Goal: Task Accomplishment & Management: Complete application form

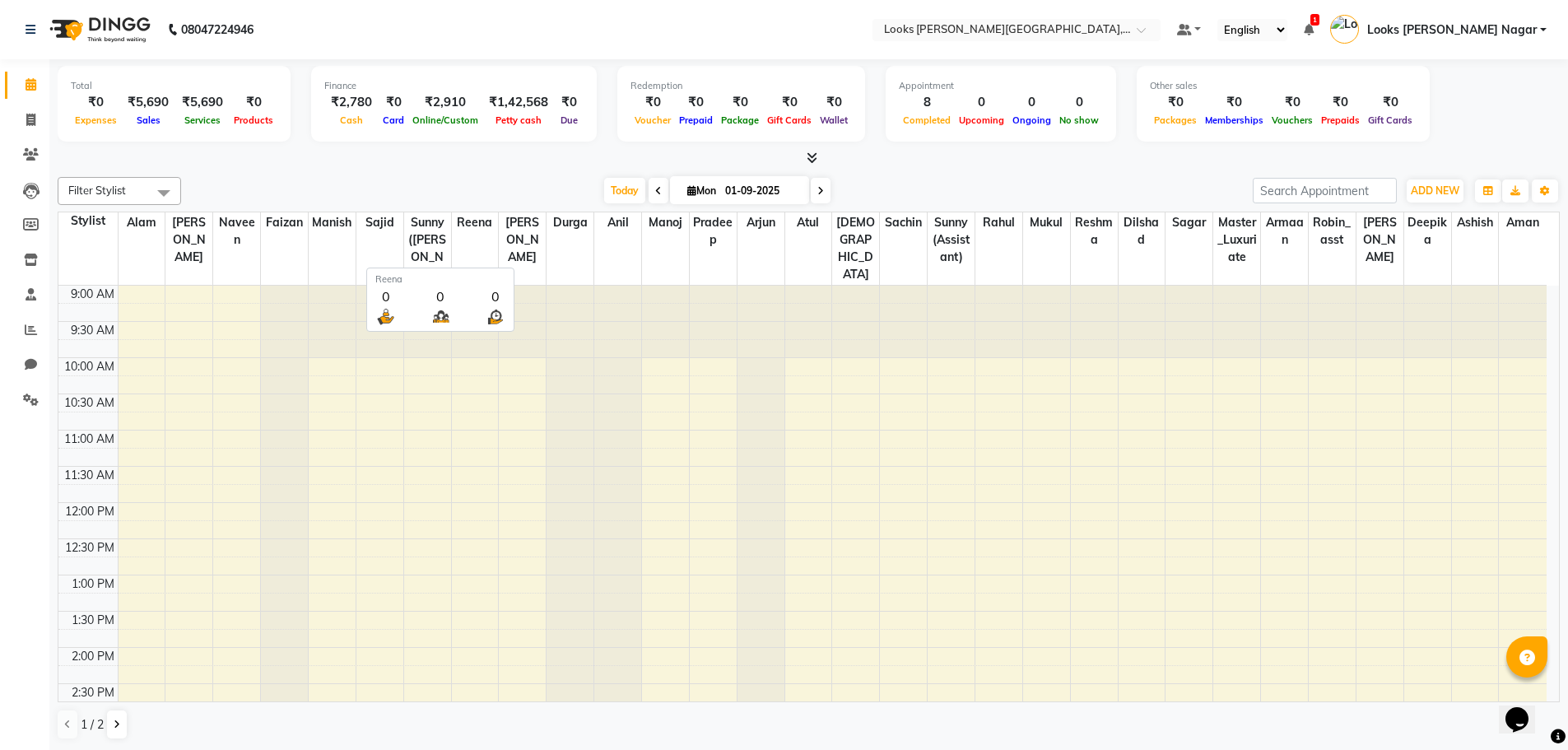
scroll to position [435, 0]
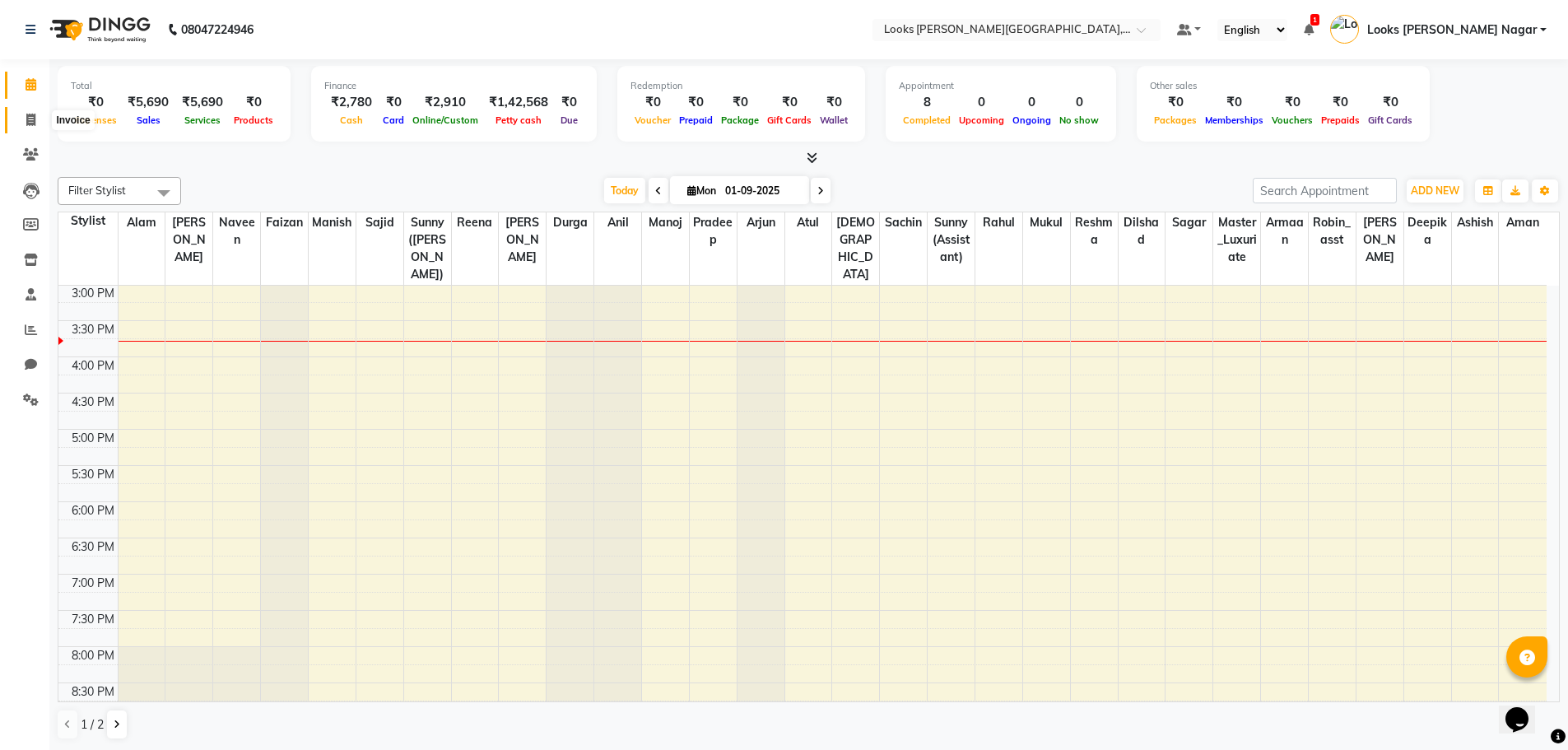
drag, startPoint x: 21, startPoint y: 116, endPoint x: 84, endPoint y: 109, distance: 63.4
click at [21, 116] on span at bounding box center [31, 121] width 29 height 19
select select "service"
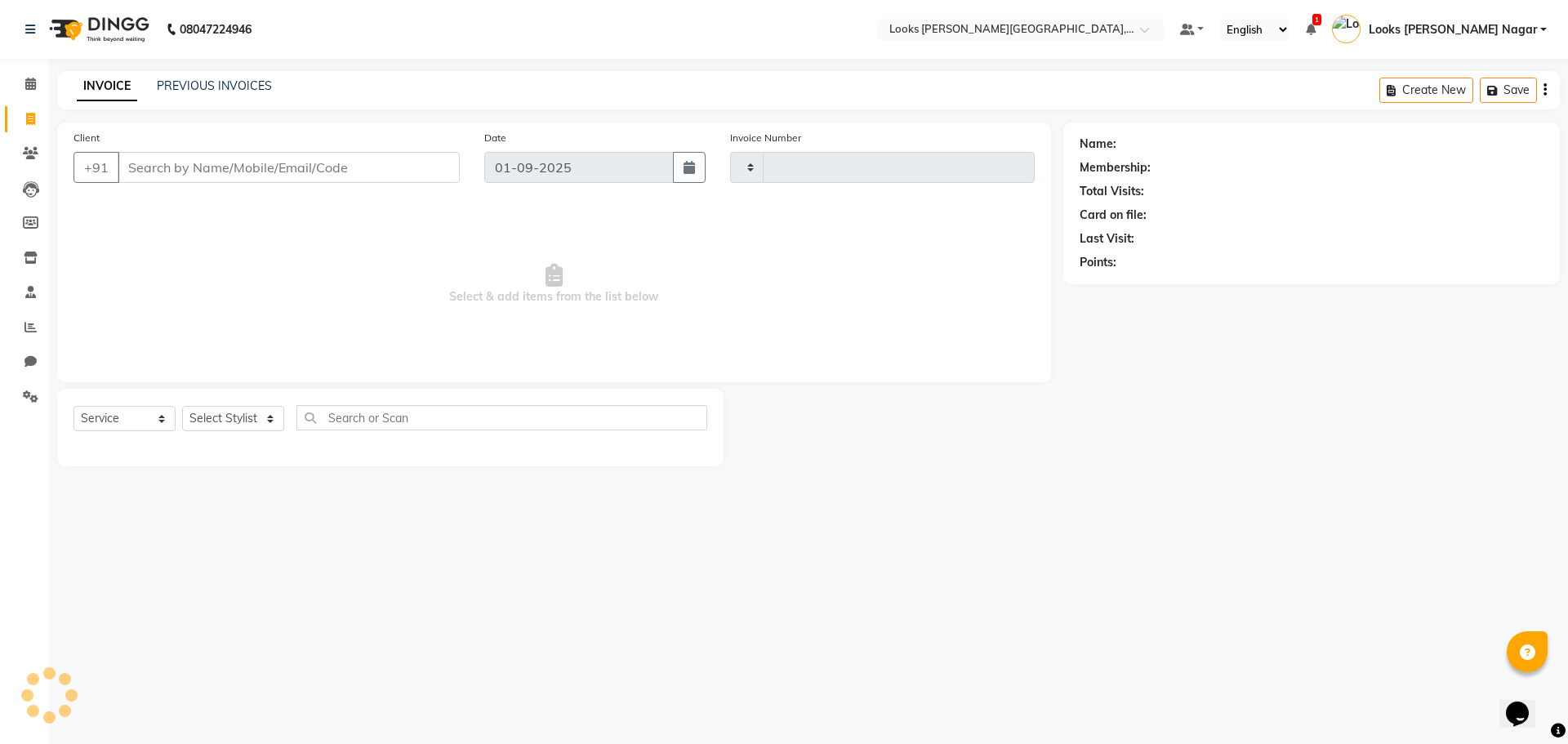
type input "3753"
select select "4327"
click at [349, 165] on input "Client" at bounding box center [289, 167] width 343 height 31
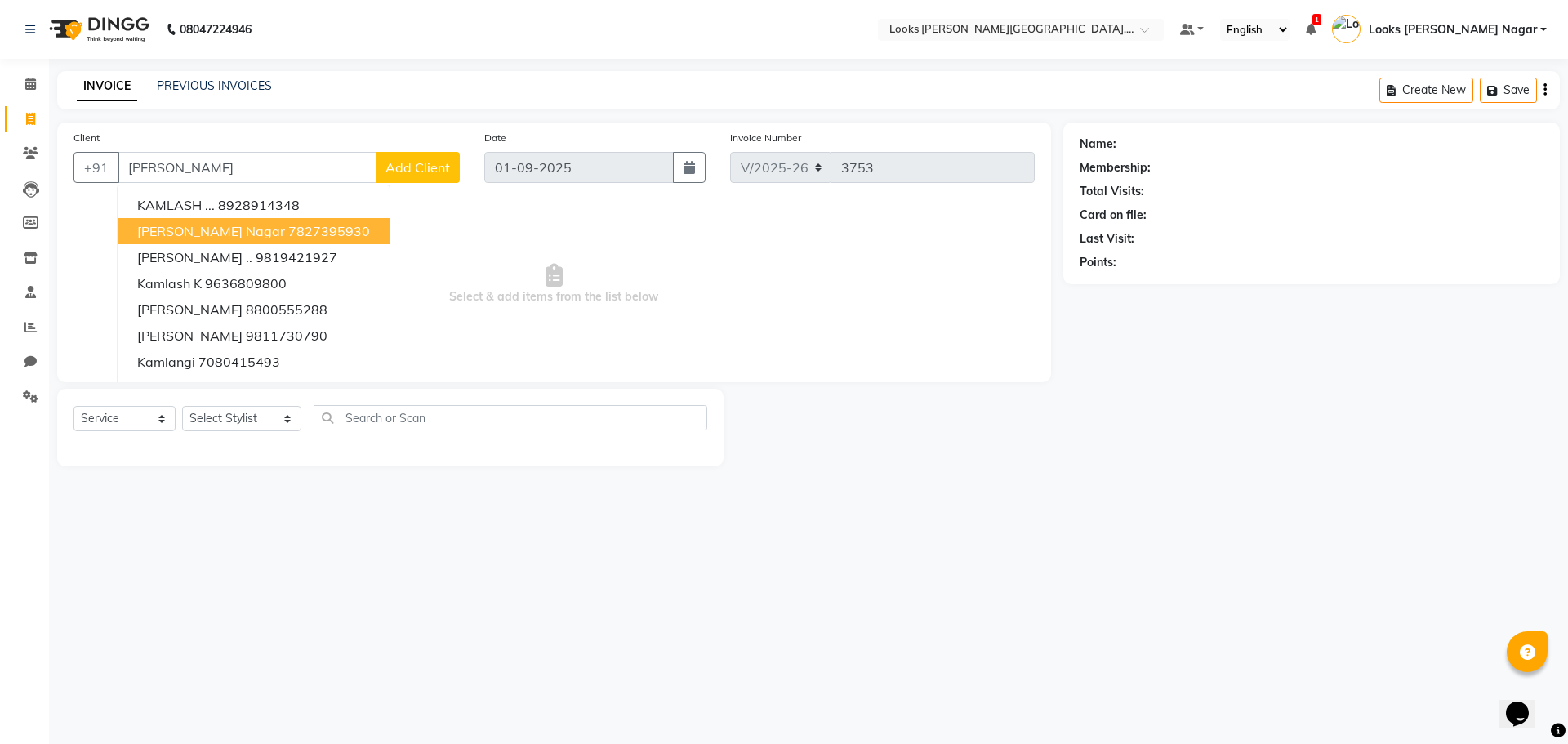
drag, startPoint x: 265, startPoint y: 226, endPoint x: 259, endPoint y: 352, distance: 126.1
click at [289, 226] on ngb-highlight "7827395930" at bounding box center [330, 231] width 82 height 16
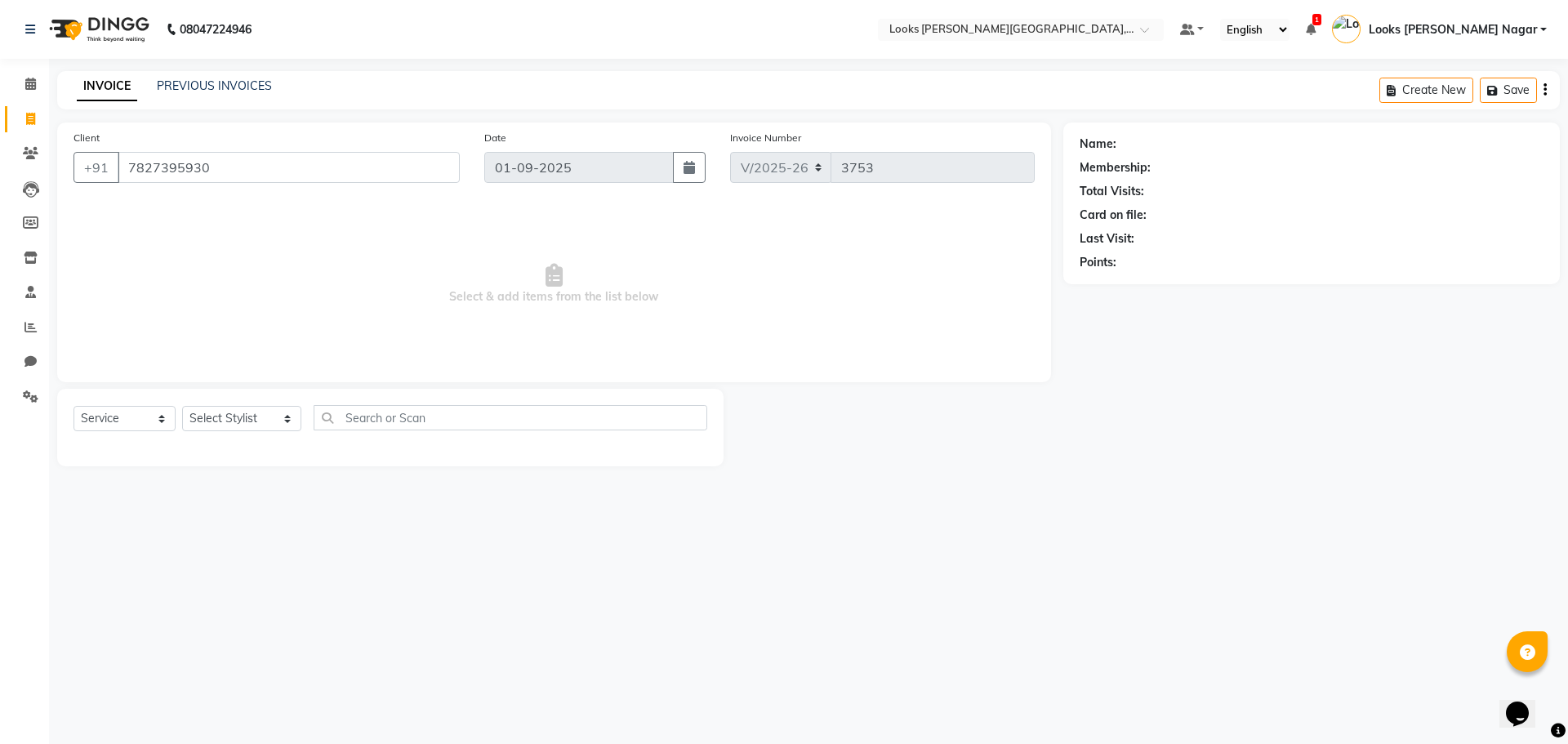
type input "7827395930"
click at [234, 415] on select "Select Stylist Alam Aman [PERSON_NAME] Armaan Ashish Atul Deepika [PERSON_NAME]…" at bounding box center [242, 418] width 120 height 25
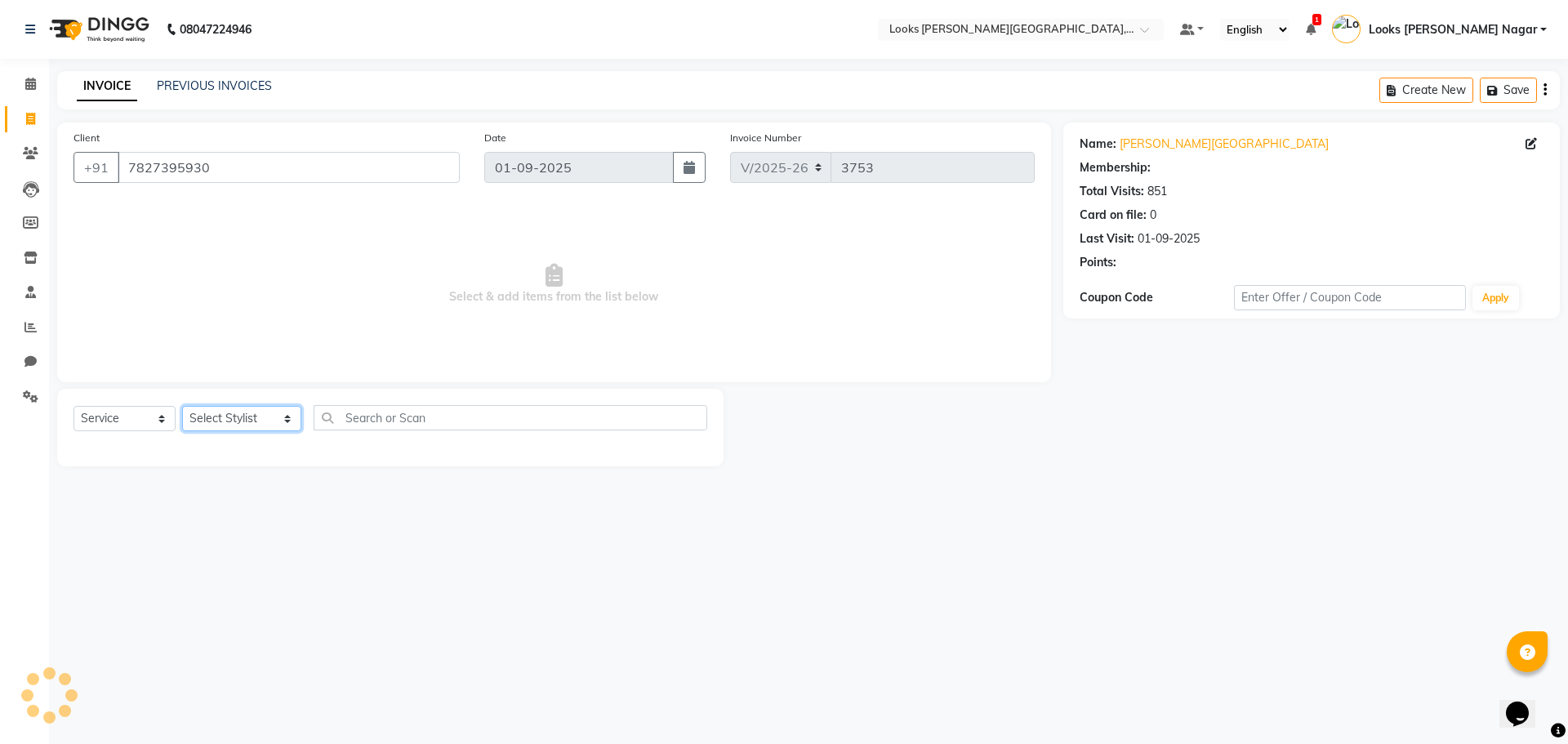
select select "29920"
click at [182, 406] on select "Select Stylist Alam Aman [PERSON_NAME] Armaan Ashish Atul Deepika [PERSON_NAME]…" at bounding box center [242, 418] width 120 height 25
select select "1: Object"
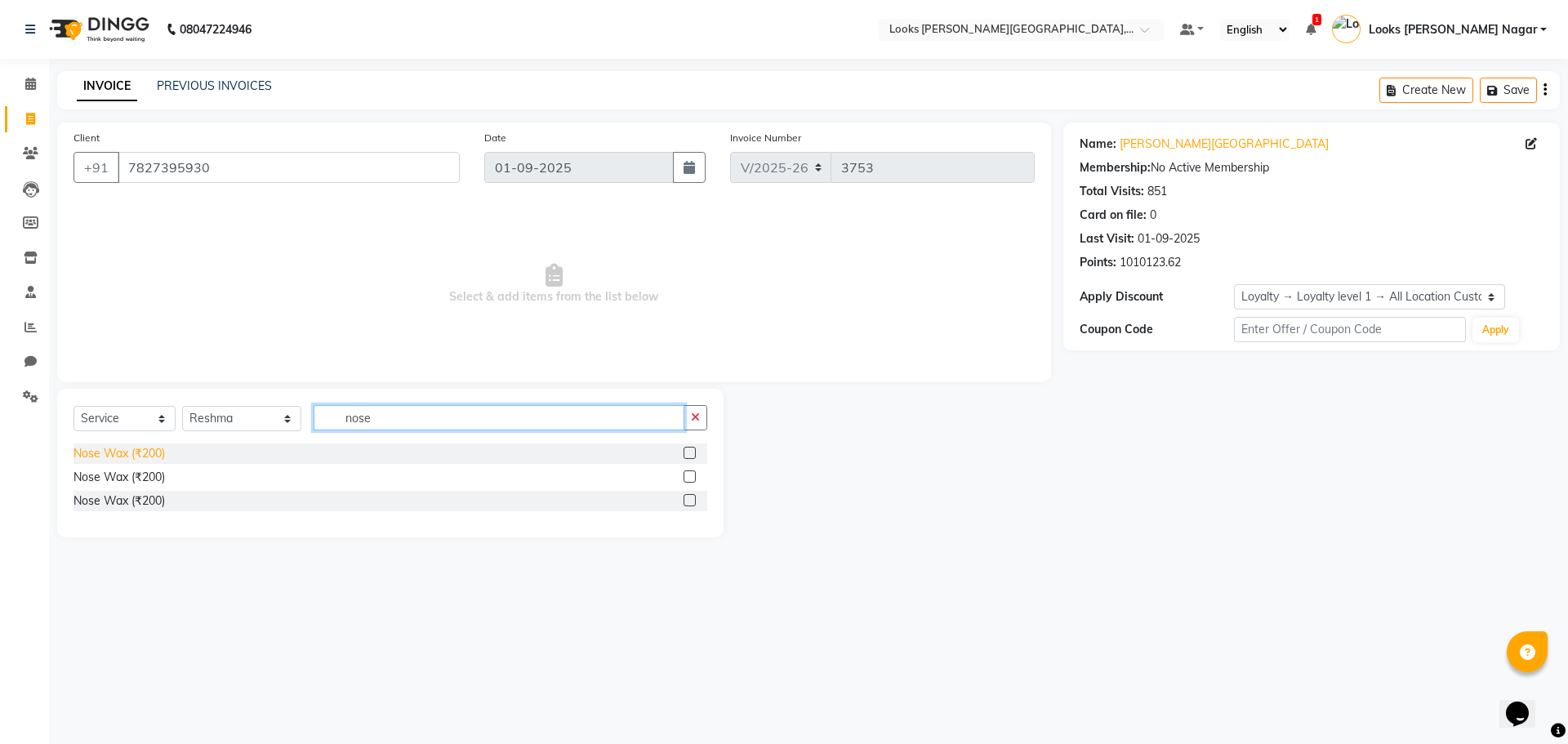
type input "nose"
click at [119, 455] on div "Nose Wax (₹200)" at bounding box center [120, 453] width 92 height 17
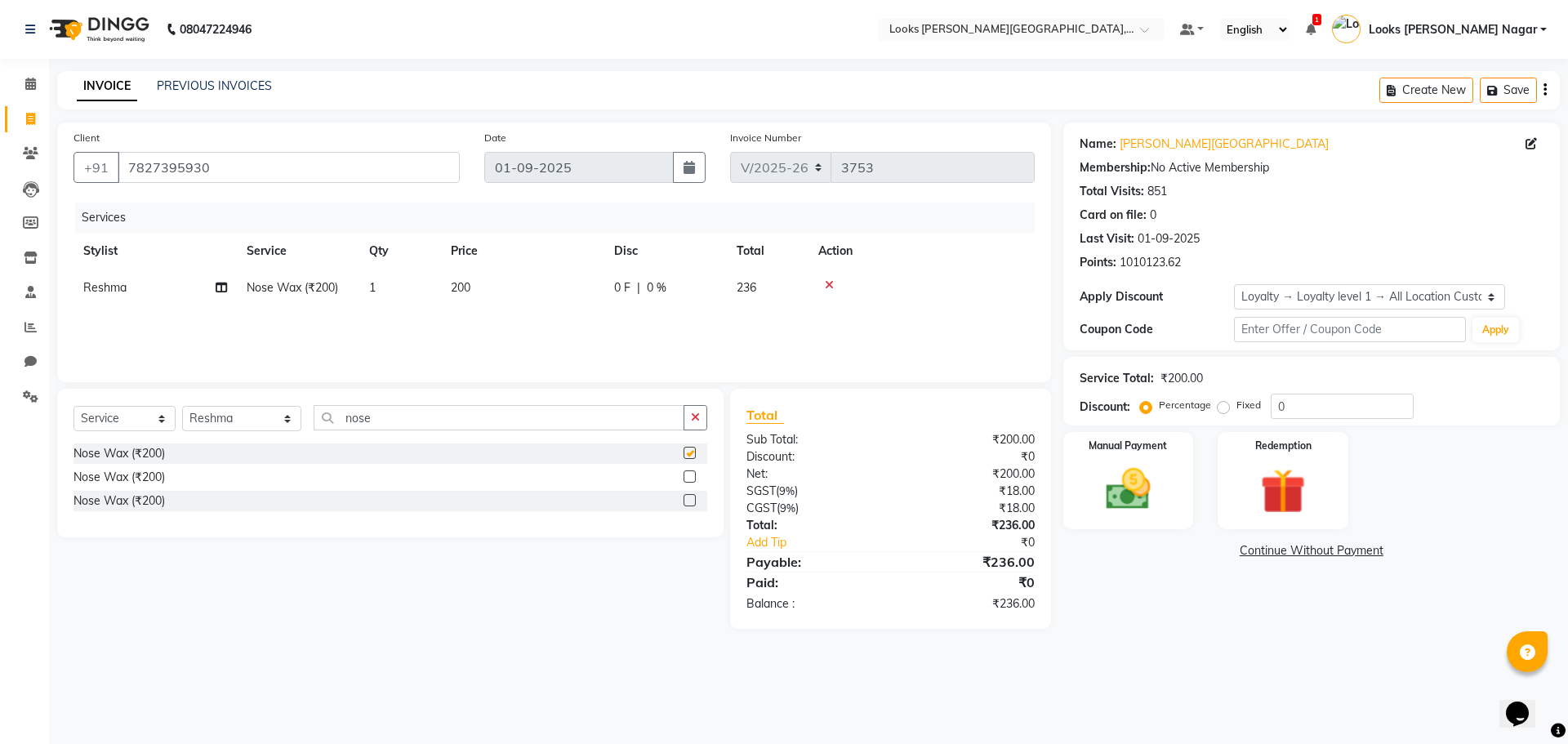
checkbox input "false"
drag, startPoint x: 378, startPoint y: 425, endPoint x: 20, endPoint y: 547, distance: 378.2
click at [37, 544] on app-home "08047224946 Select Location × Looks [PERSON_NAME][GEOGRAPHIC_DATA], [GEOGRAPHIC…" at bounding box center [784, 326] width 1568 height 653
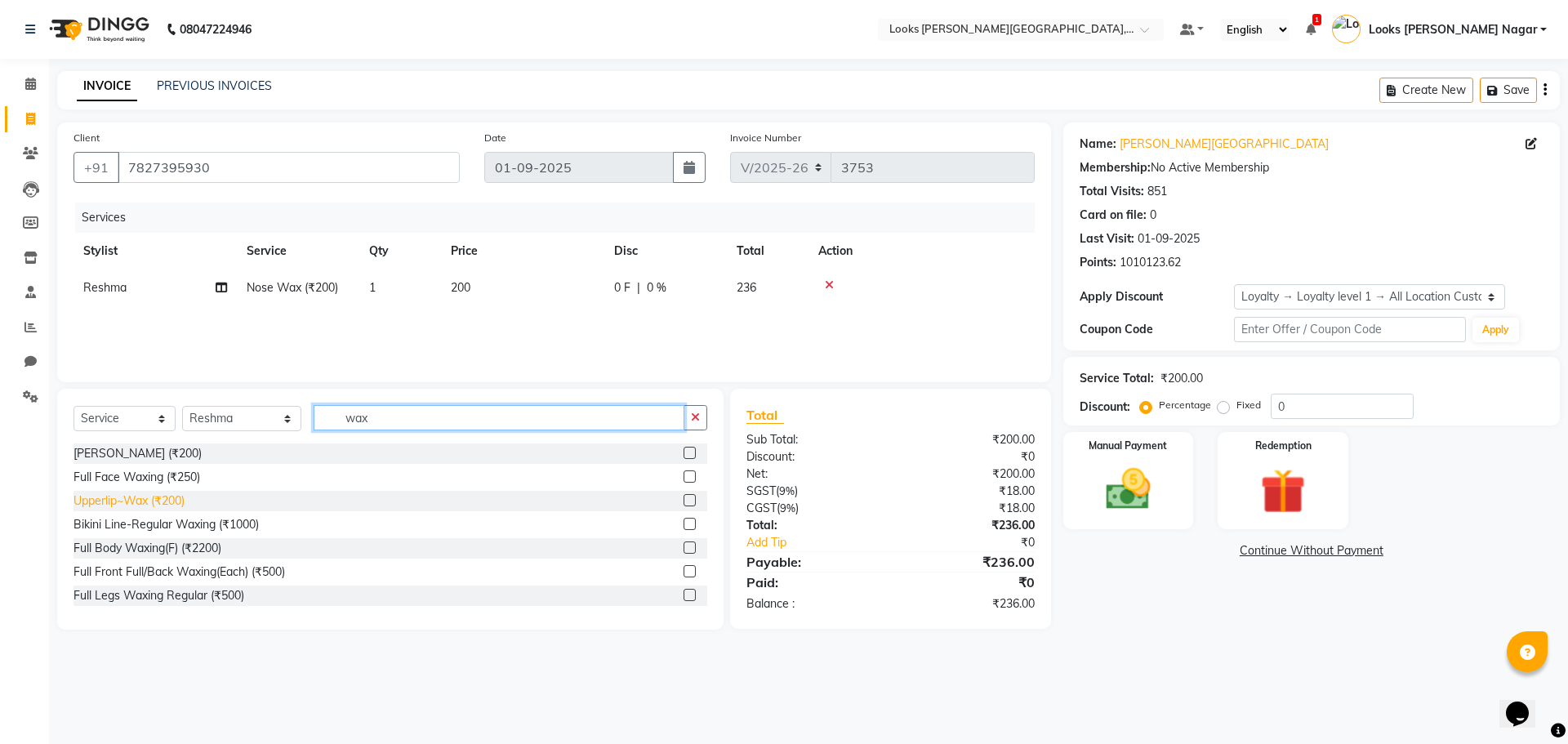
type input "wax"
click at [86, 509] on div "Upperlip~Wax (₹200)" at bounding box center [130, 501] width 111 height 17
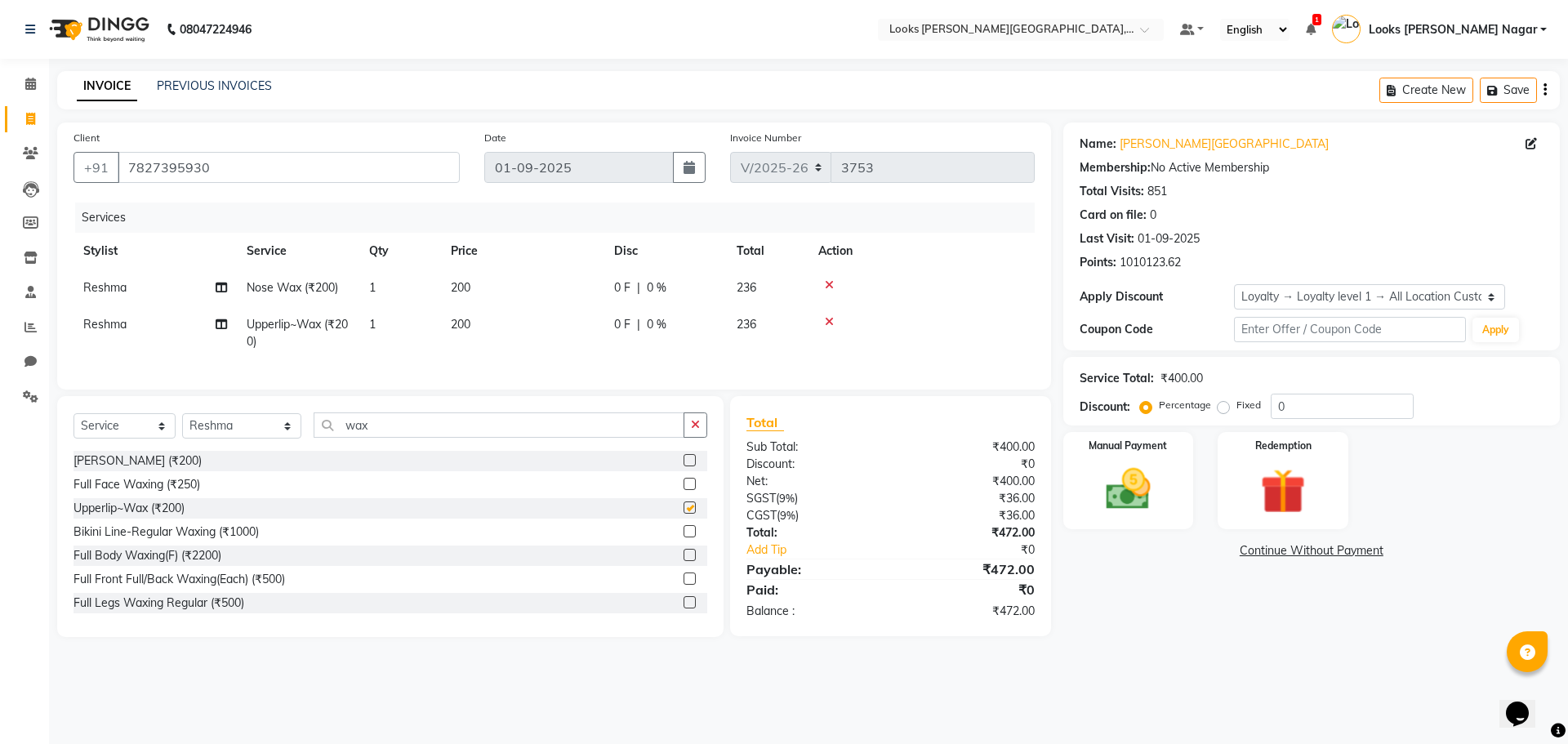
checkbox input "false"
drag, startPoint x: 357, startPoint y: 434, endPoint x: 0, endPoint y: 504, distance: 363.8
click at [0, 502] on app-home "08047224946 Select Location × Looks [PERSON_NAME][GEOGRAPHIC_DATA], [GEOGRAPHIC…" at bounding box center [784, 330] width 1568 height 661
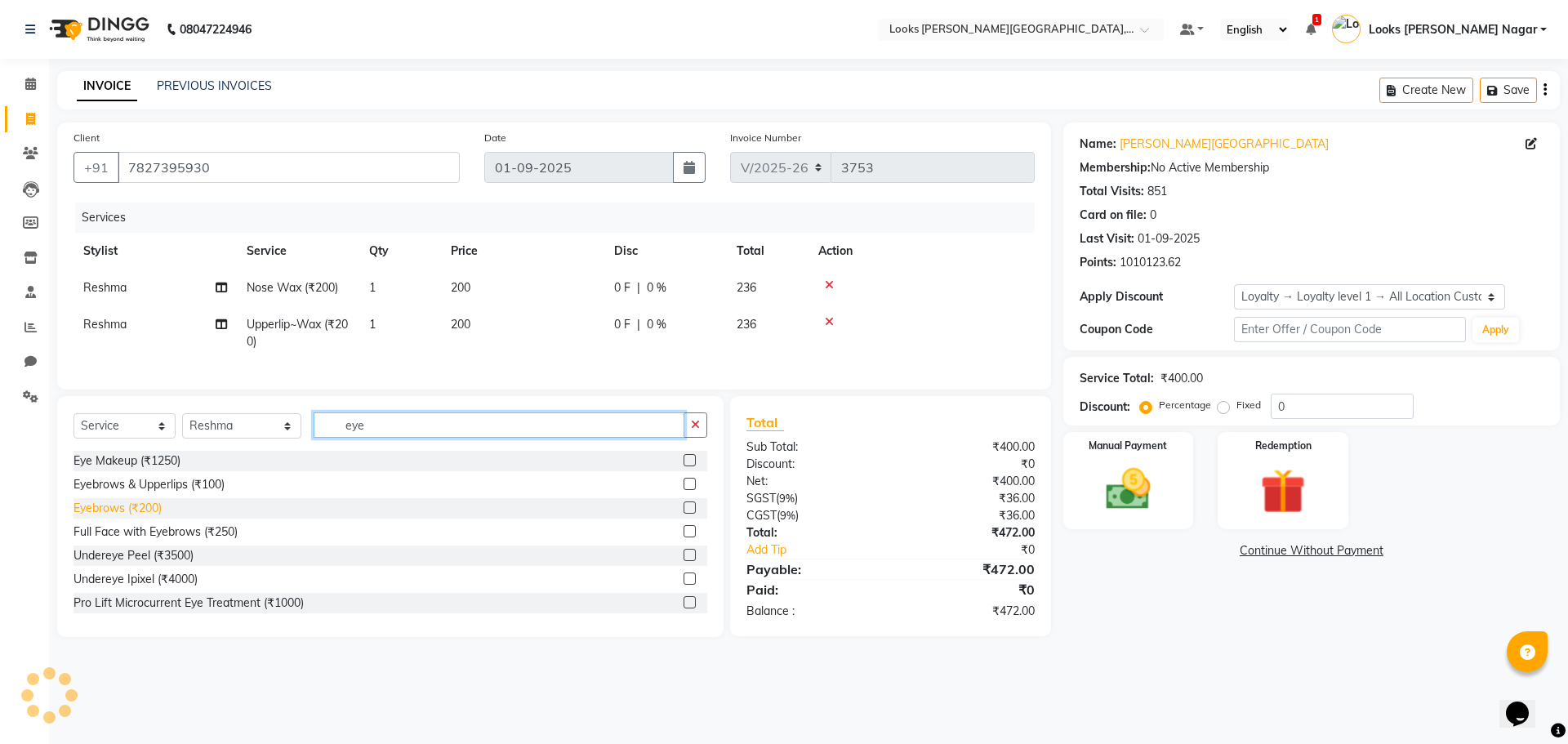
type input "eye"
click at [120, 517] on div "Eyebrows (₹200)" at bounding box center [118, 508] width 89 height 17
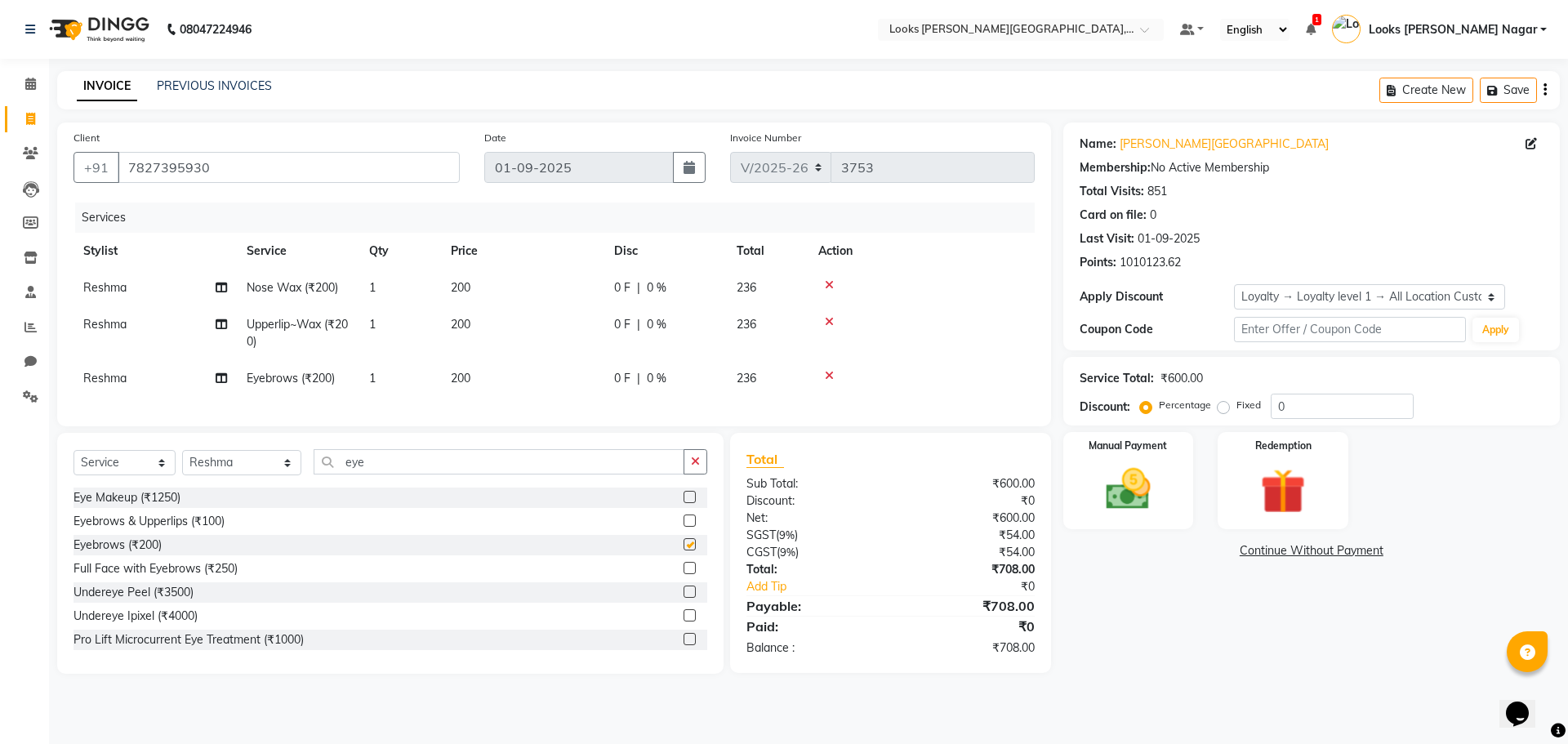
checkbox input "false"
click at [516, 279] on td "200" at bounding box center [522, 288] width 163 height 37
select select "29920"
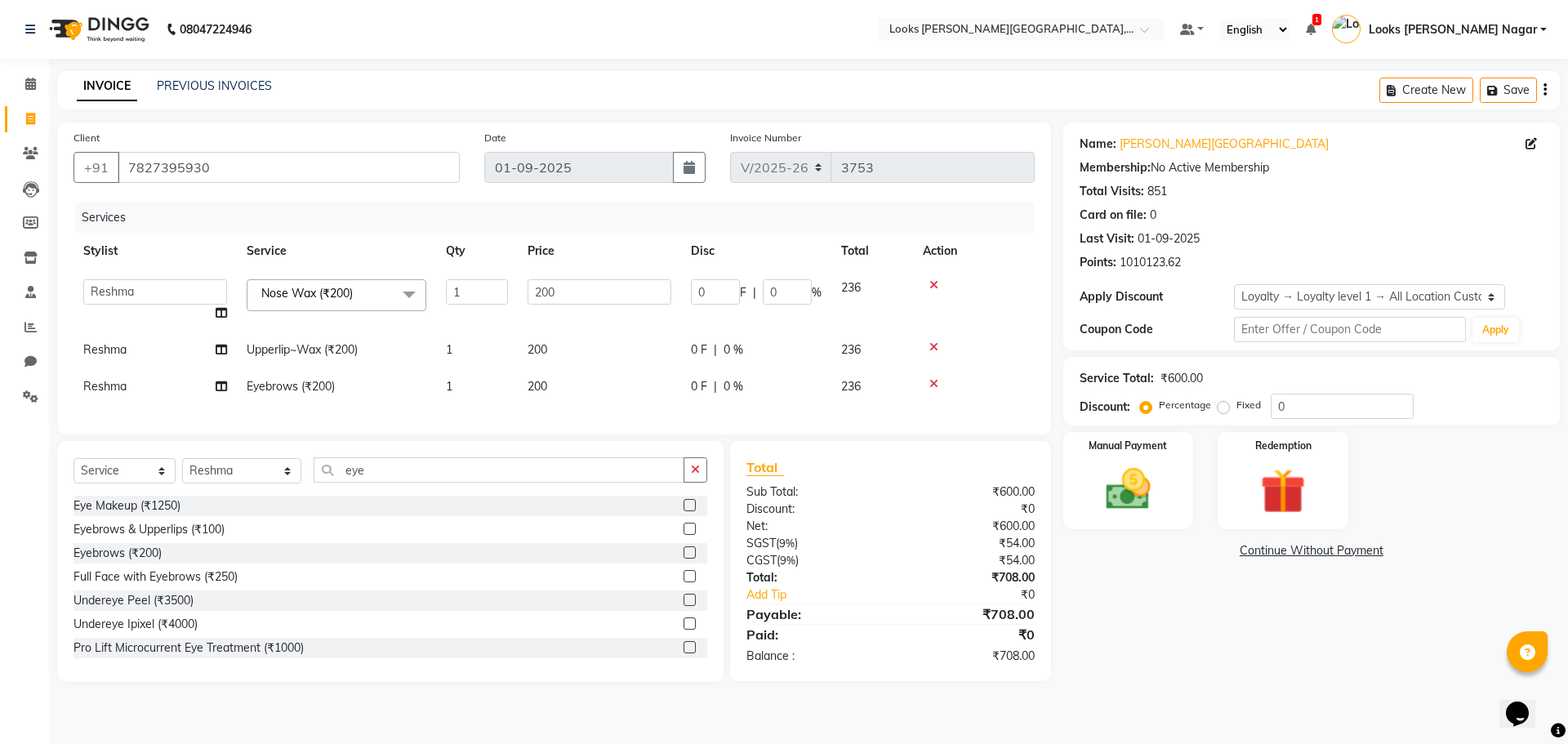
click at [579, 324] on td "200" at bounding box center [599, 301] width 163 height 62
click at [584, 343] on td "200" at bounding box center [599, 350] width 163 height 37
select select "29920"
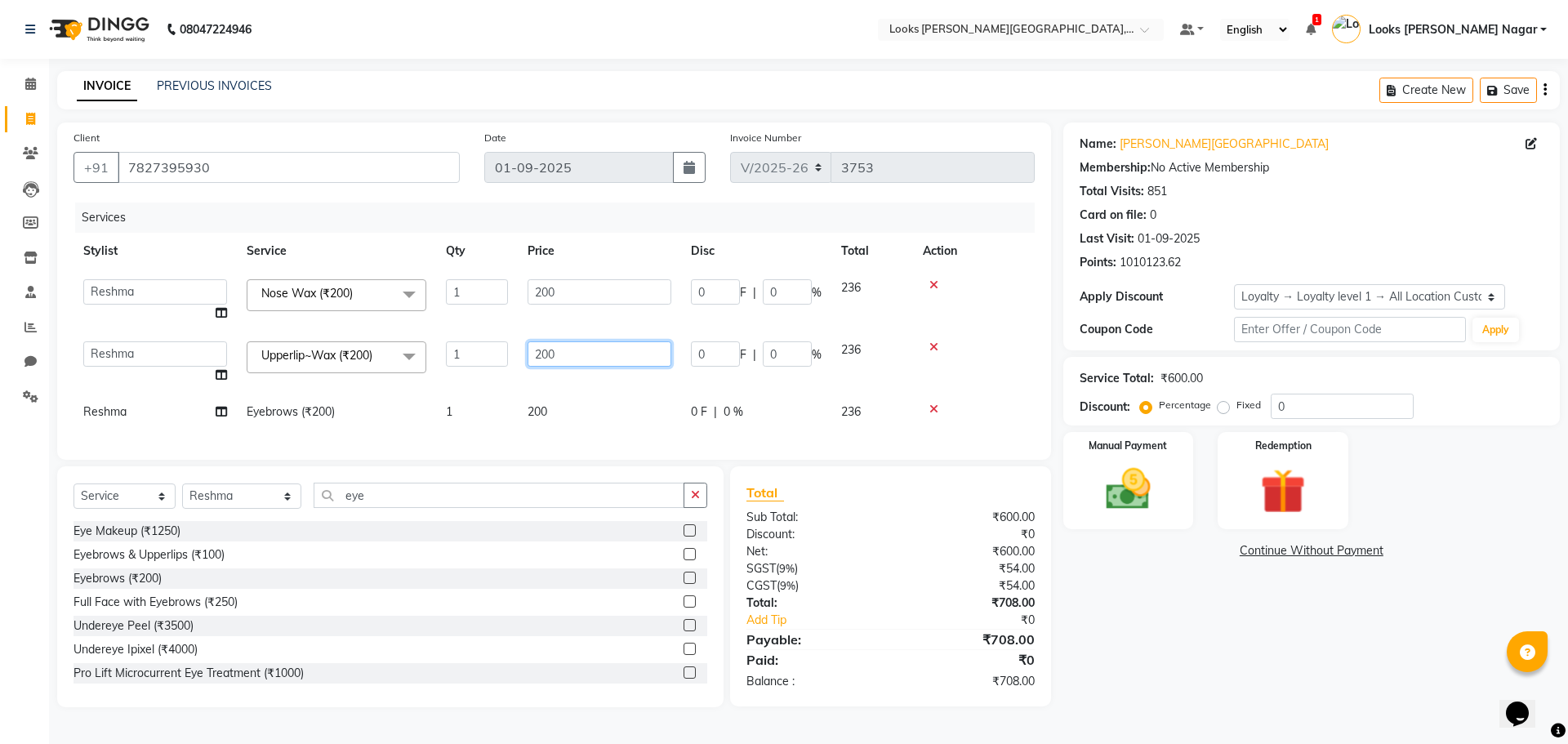
drag, startPoint x: 600, startPoint y: 342, endPoint x: 366, endPoint y: 410, distance: 243.7
click at [375, 411] on tbody "Alam Aman [PERSON_NAME] Armaan Ashish Atul Deepika Deepu Dilshad Durga [PERSON_…" at bounding box center [554, 350] width 961 height 161
type input "150"
click at [570, 415] on div "Services Stylist Service Qty Price Disc Total Action Alam Aman [PERSON_NAME] Ar…" at bounding box center [554, 323] width 961 height 241
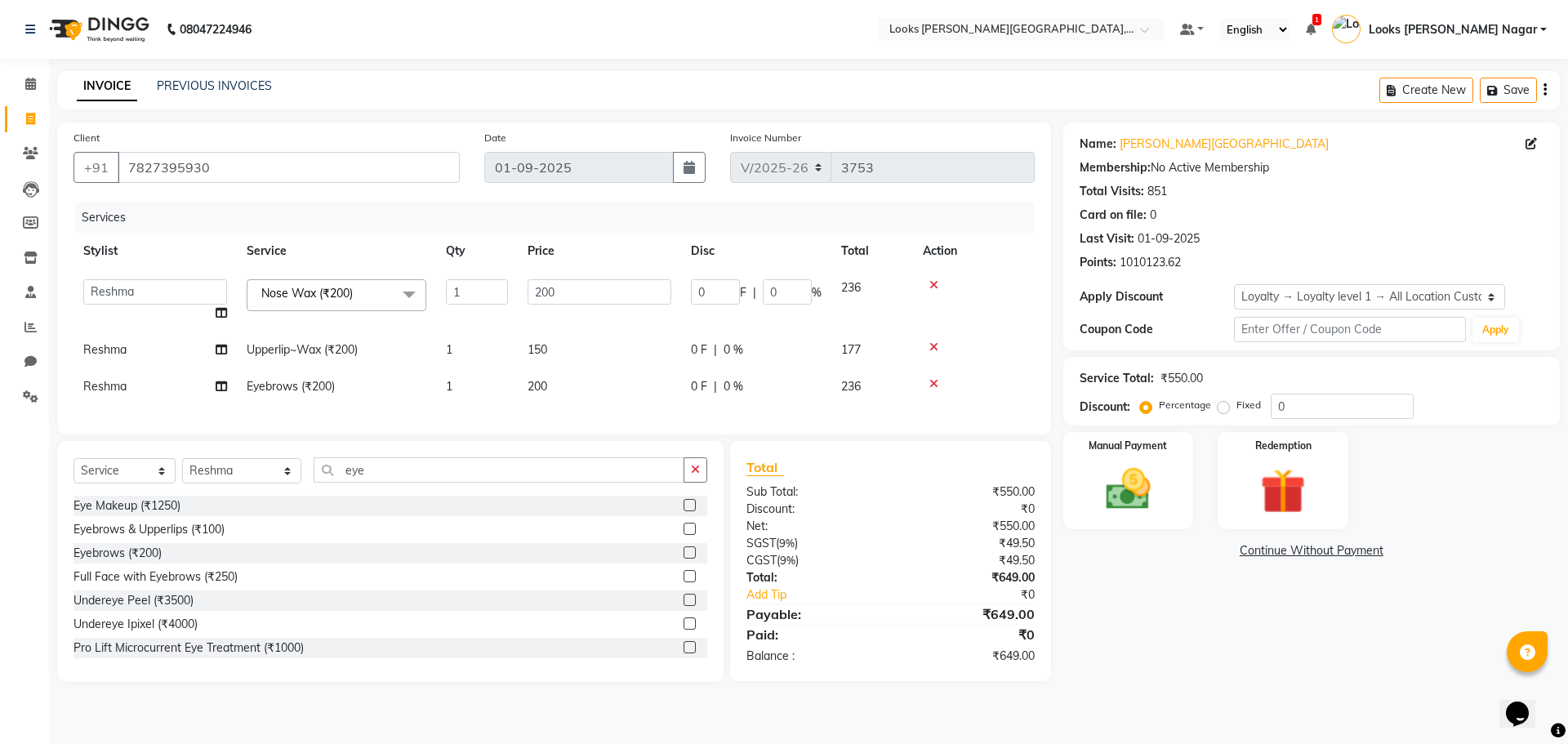
drag, startPoint x: 568, startPoint y: 384, endPoint x: 463, endPoint y: 415, distance: 109.5
click at [497, 404] on tr "Reshma Eyebrows (₹200) 1 200 0 F | 0 % 236" at bounding box center [554, 386] width 961 height 37
click at [601, 406] on div "Services Stylist Service Qty Price Disc Total Action Alam Aman [PERSON_NAME] Ar…" at bounding box center [554, 310] width 961 height 215
click at [602, 387] on td "200" at bounding box center [599, 386] width 163 height 37
select select "29920"
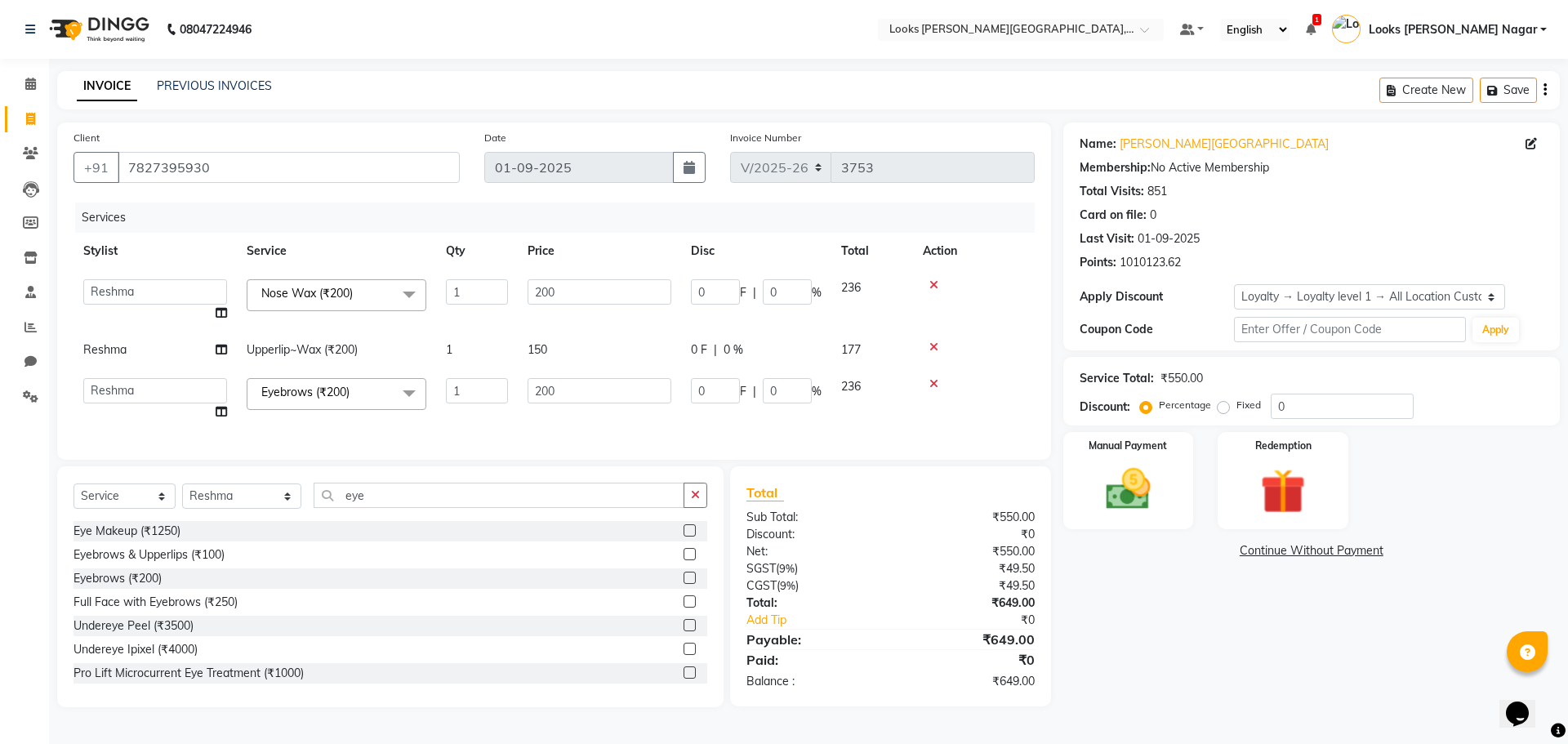
click at [602, 387] on input "200" at bounding box center [599, 390] width 143 height 25
type input "75"
click at [1182, 660] on div "Name: [PERSON_NAME] Nagar Membership: No Active Membership Total Visits: 851 Ca…" at bounding box center [1318, 415] width 509 height 585
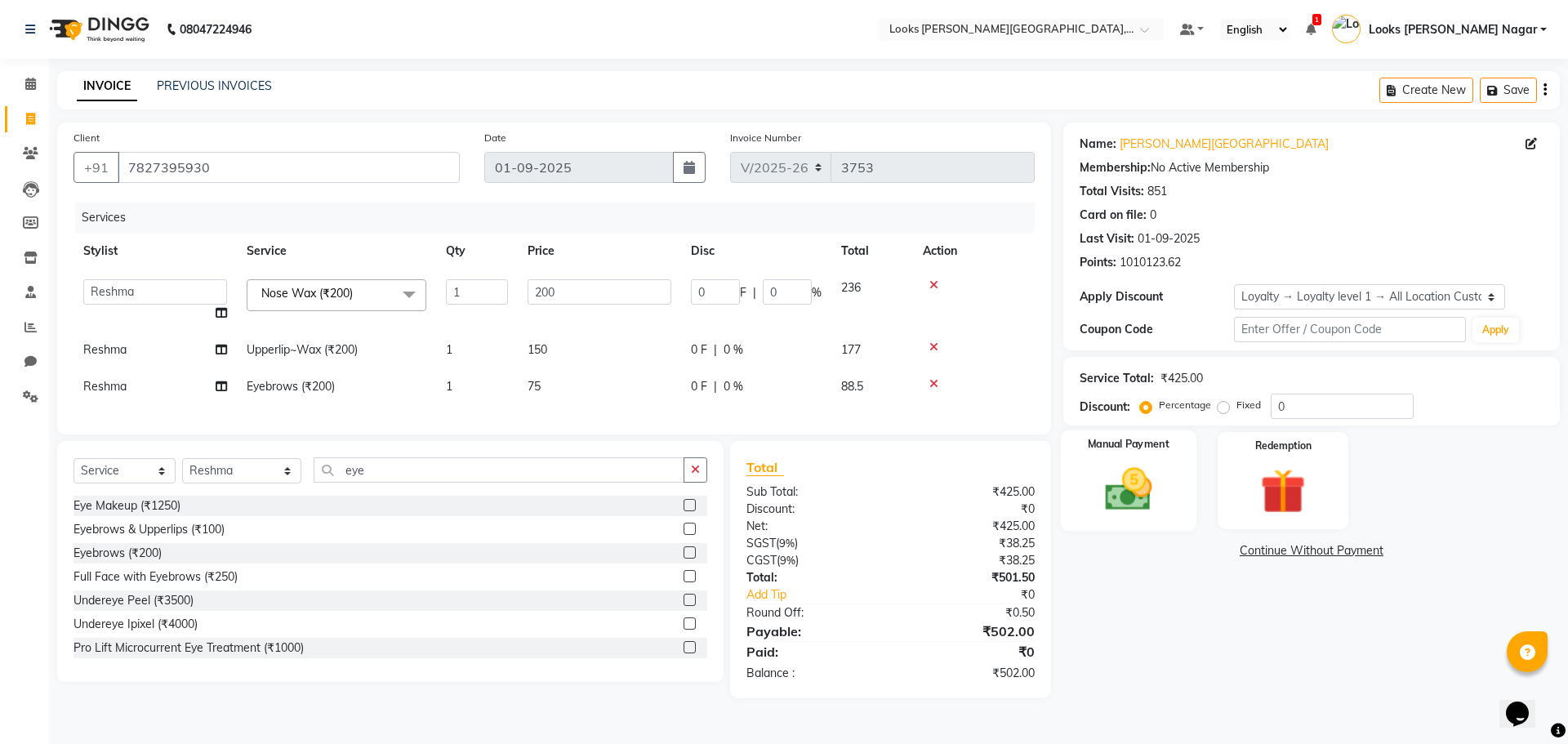
click at [1168, 508] on div "Manual Payment" at bounding box center [1128, 480] width 135 height 101
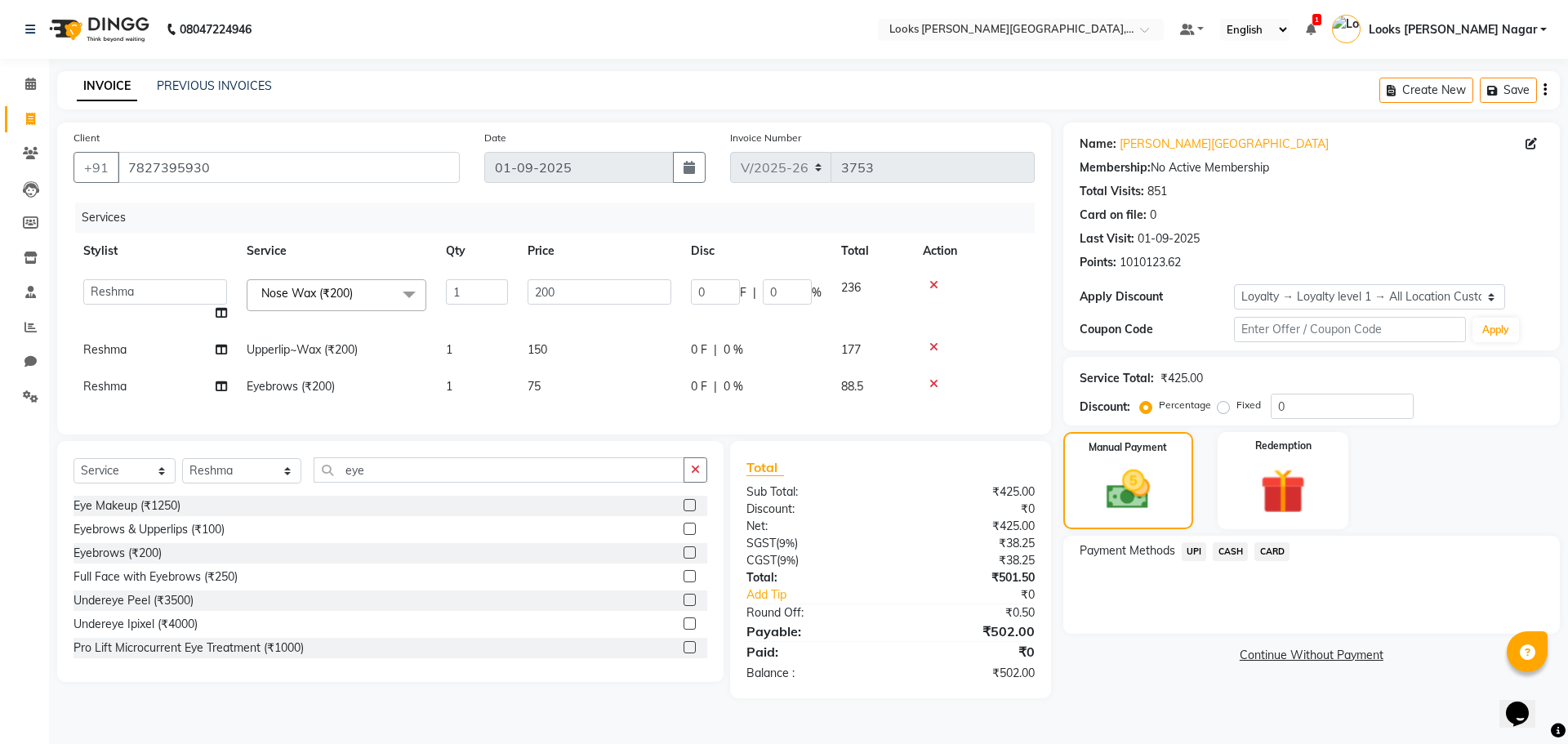
click at [626, 383] on td "75" at bounding box center [599, 386] width 163 height 37
select select "29920"
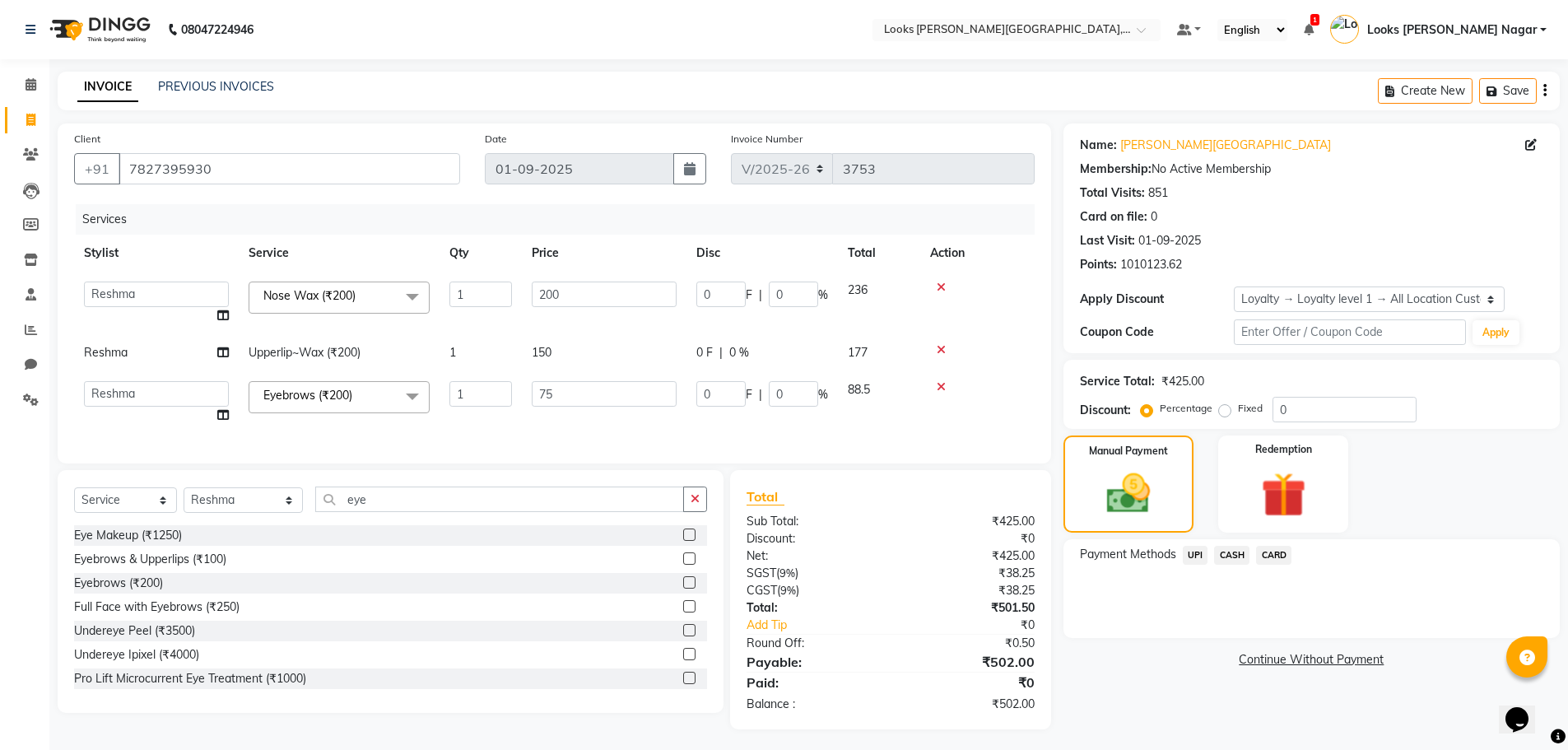
click at [631, 387] on input "75" at bounding box center [604, 393] width 144 height 26
type input "73"
click at [1150, 630] on div "Payment Methods UPI CASH CARD" at bounding box center [1322, 590] width 500 height 99
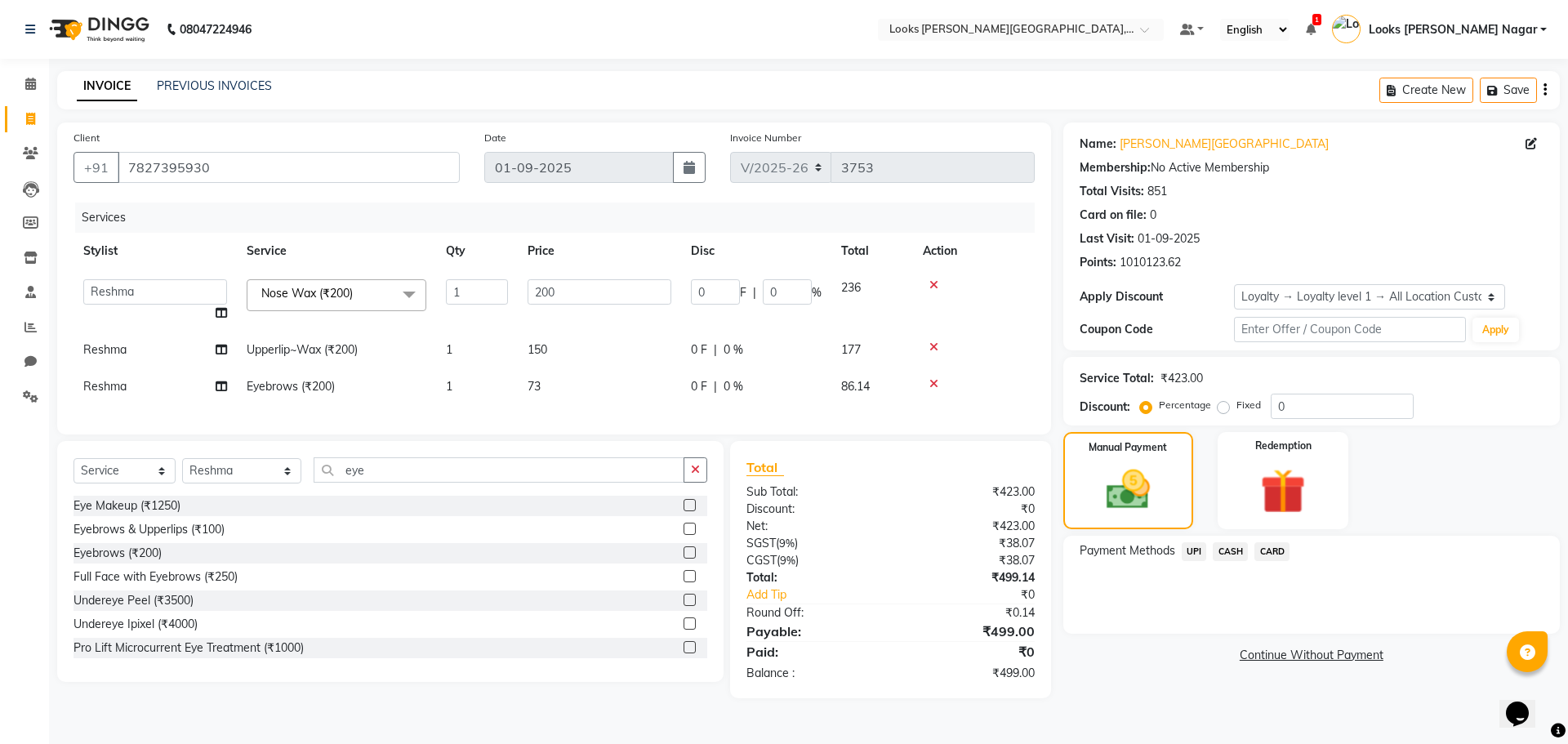
drag, startPoint x: 528, startPoint y: 401, endPoint x: 587, endPoint y: 403, distance: 59.0
click at [543, 403] on td "73" at bounding box center [599, 386] width 163 height 37
select select "29920"
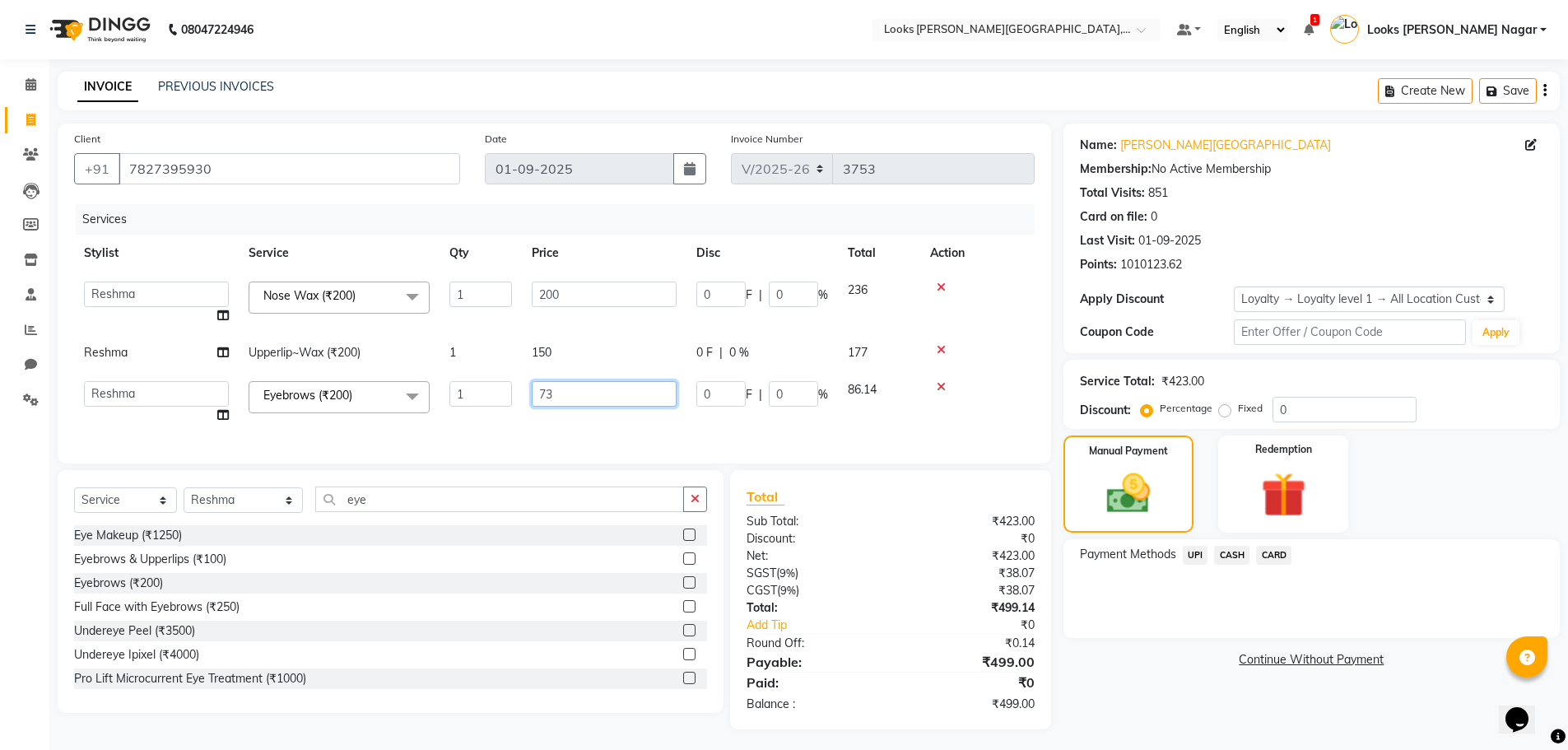
click at [640, 387] on input "73" at bounding box center [604, 393] width 144 height 26
type input "74"
click at [1235, 666] on link "Continue Without Payment" at bounding box center [1311, 659] width 490 height 17
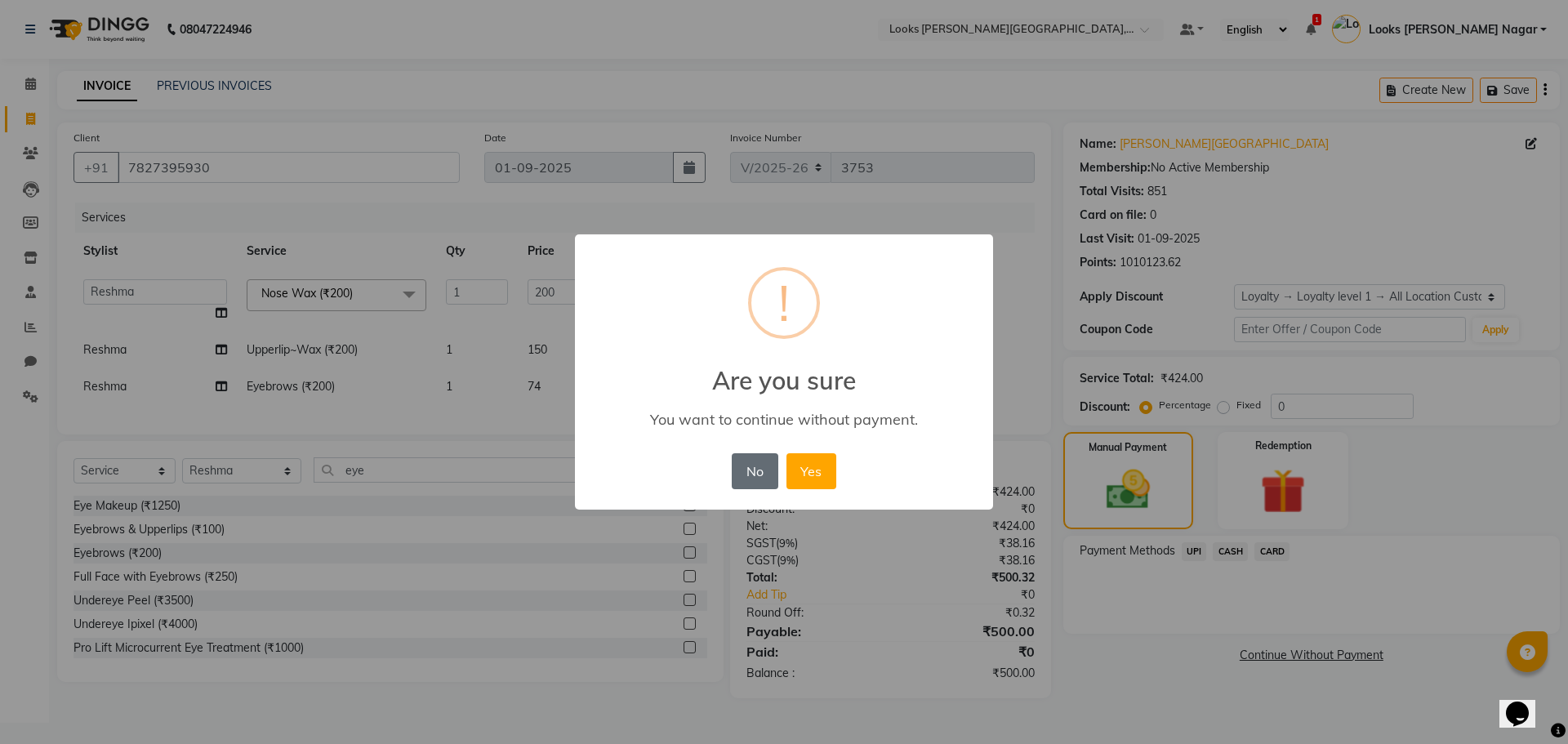
click at [765, 472] on button "No" at bounding box center [755, 471] width 46 height 36
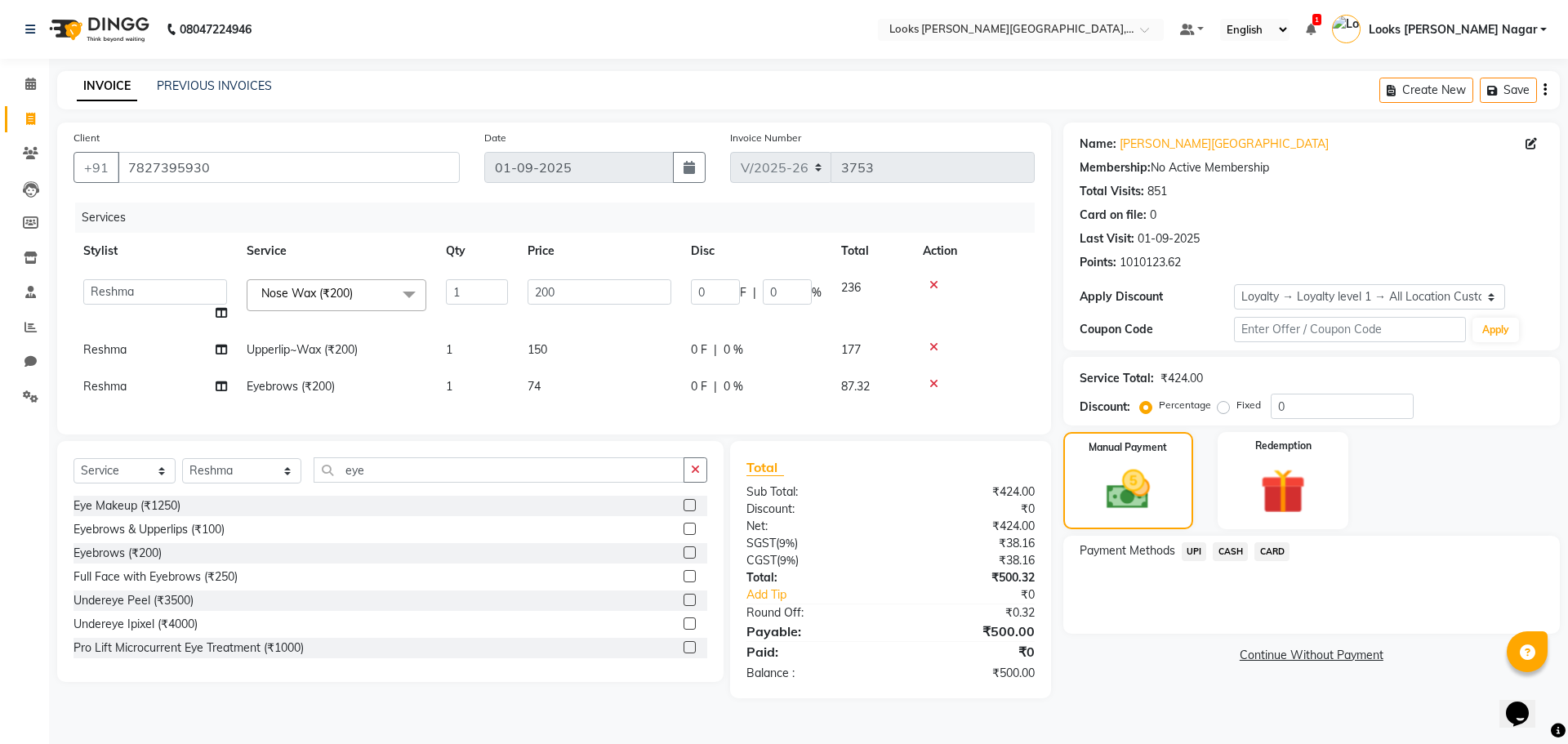
click at [1196, 552] on span "UPI" at bounding box center [1194, 551] width 25 height 19
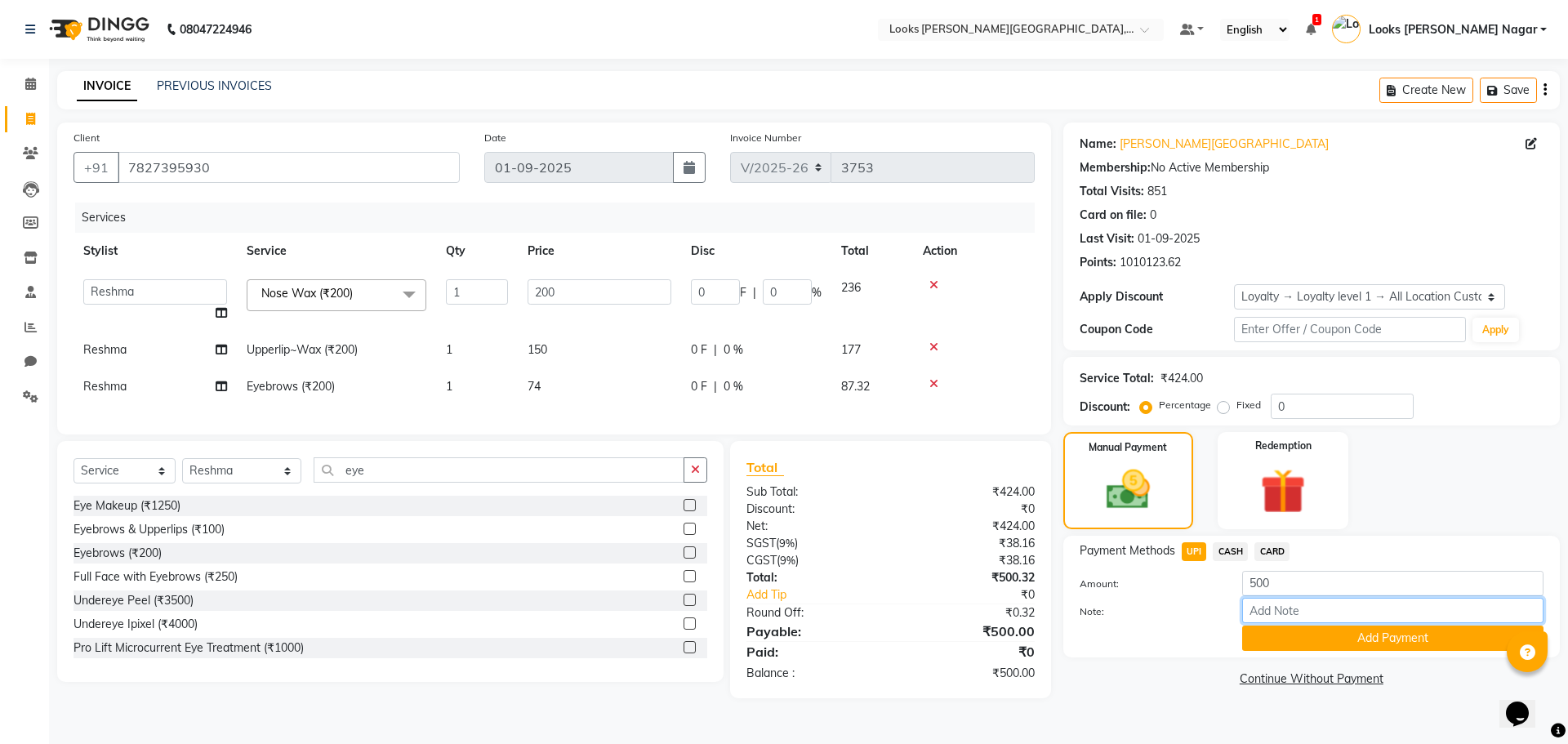
click at [1271, 622] on input "Note:" at bounding box center [1393, 610] width 302 height 25
click at [1264, 625] on button "Add Payment" at bounding box center [1393, 637] width 302 height 25
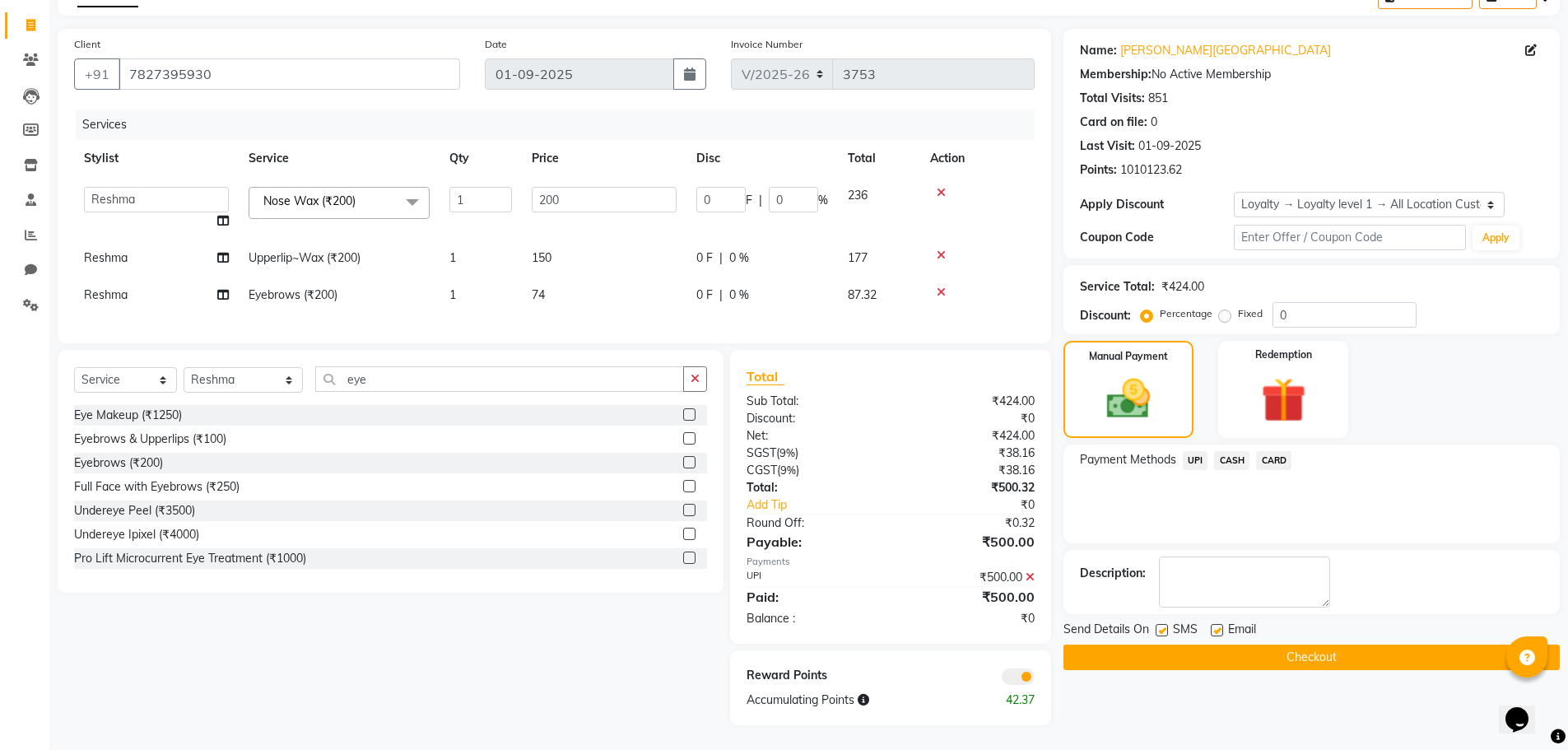
scroll to position [107, 0]
click at [1163, 624] on label at bounding box center [1161, 629] width 12 height 12
click at [1163, 625] on input "checkbox" at bounding box center [1160, 630] width 11 height 11
checkbox input "false"
click at [1158, 644] on button "Checkout" at bounding box center [1311, 657] width 496 height 26
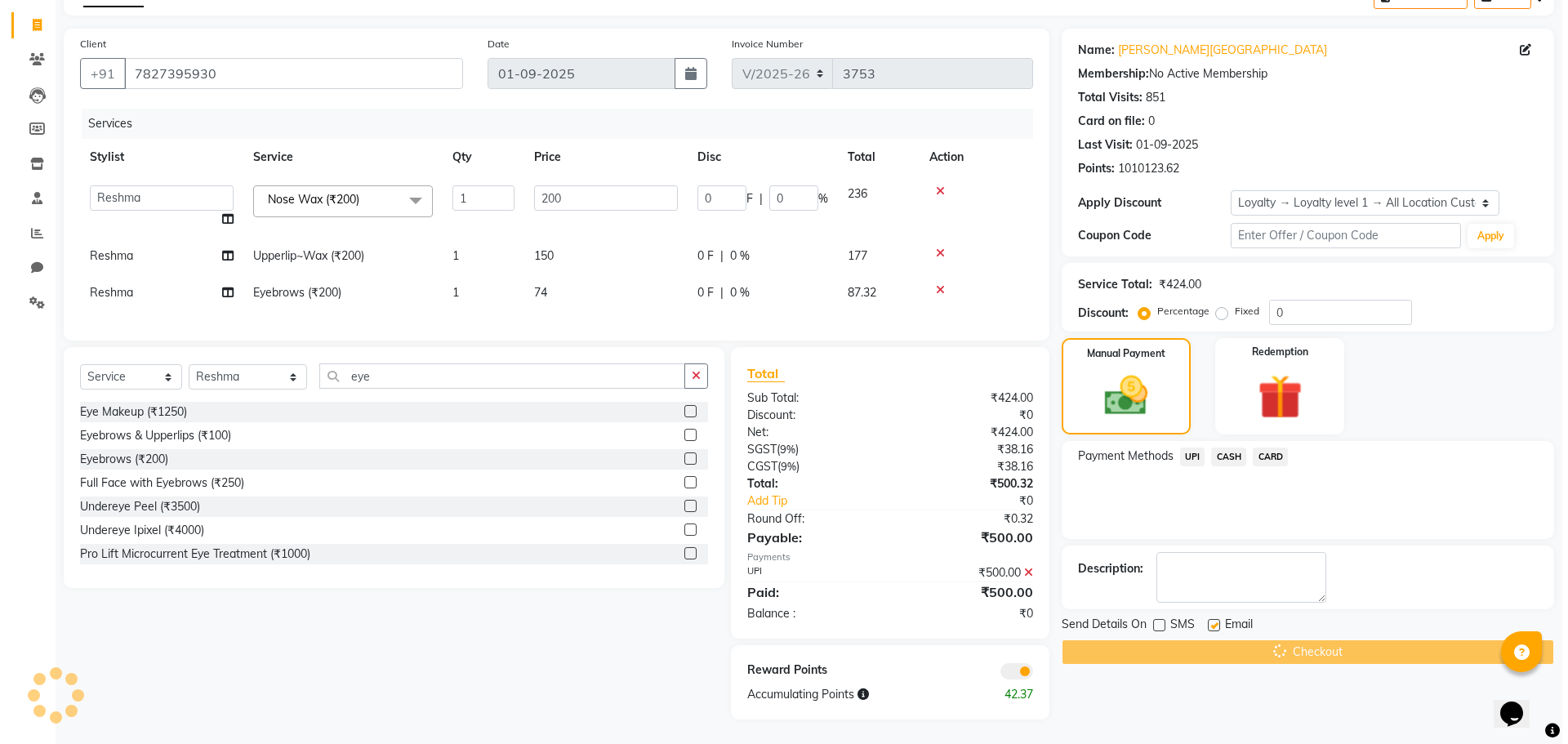
scroll to position [0, 0]
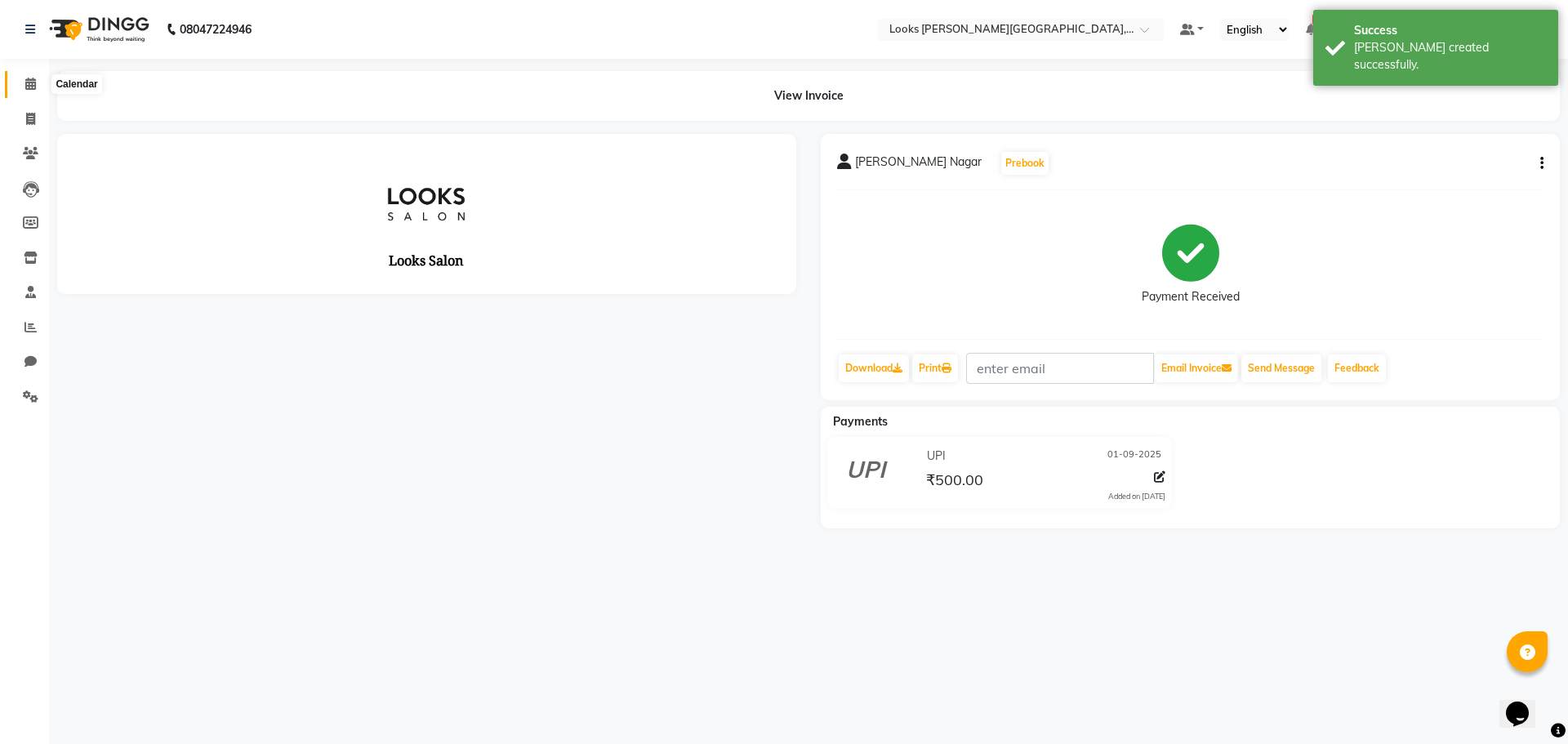
click at [43, 84] on span at bounding box center [30, 84] width 29 height 19
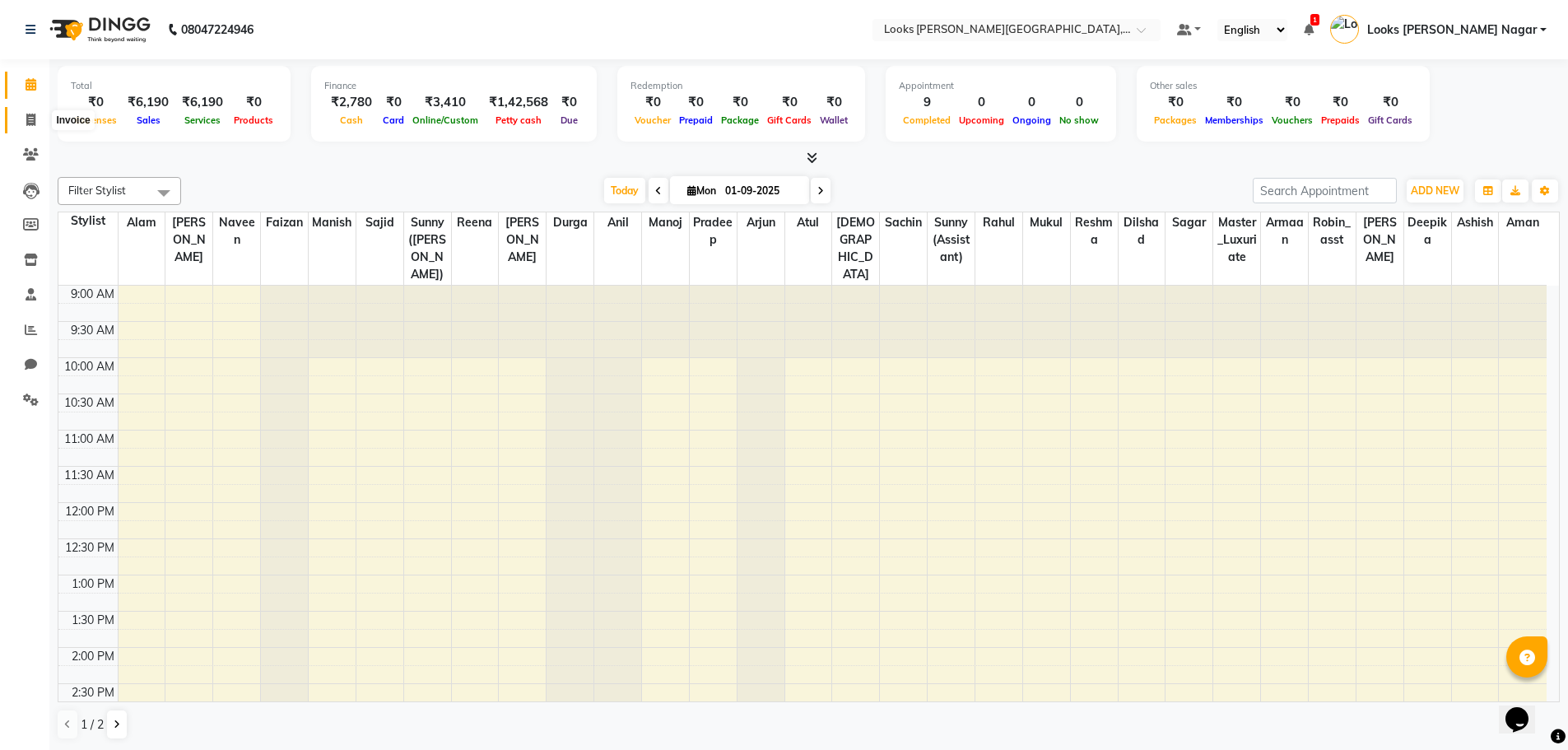
click at [30, 117] on icon at bounding box center [31, 120] width 9 height 12
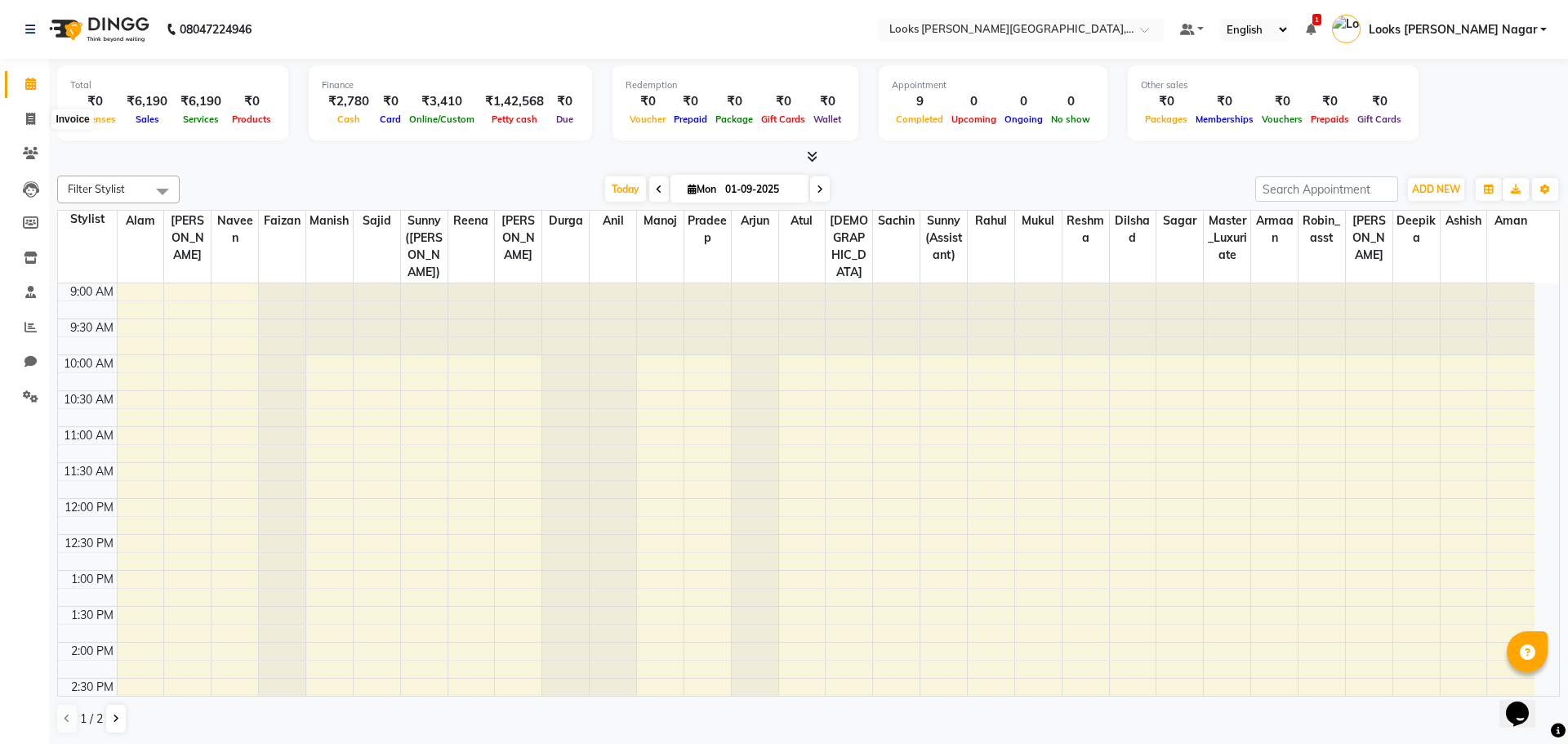
select select "4327"
select select "service"
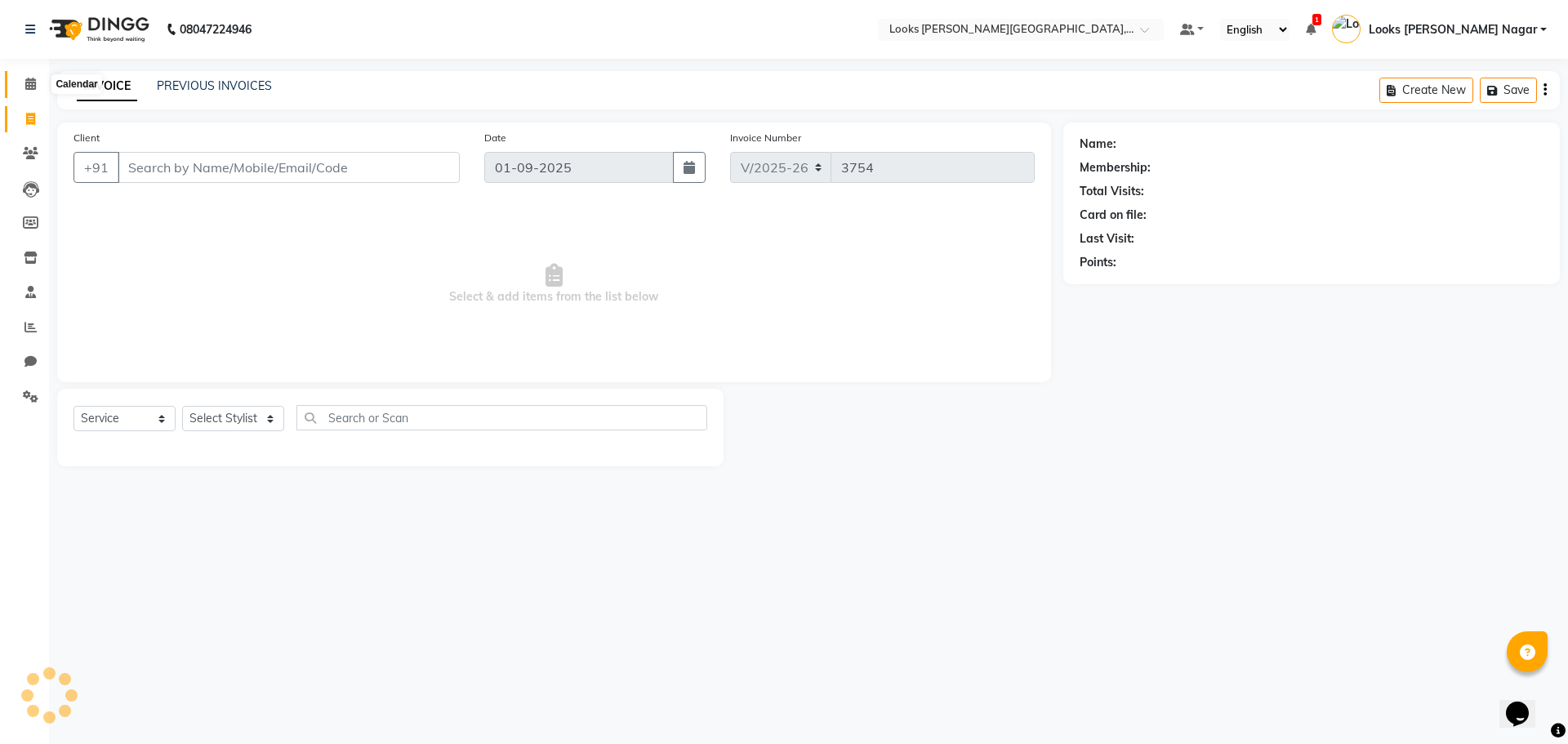
click at [30, 92] on span at bounding box center [30, 84] width 29 height 19
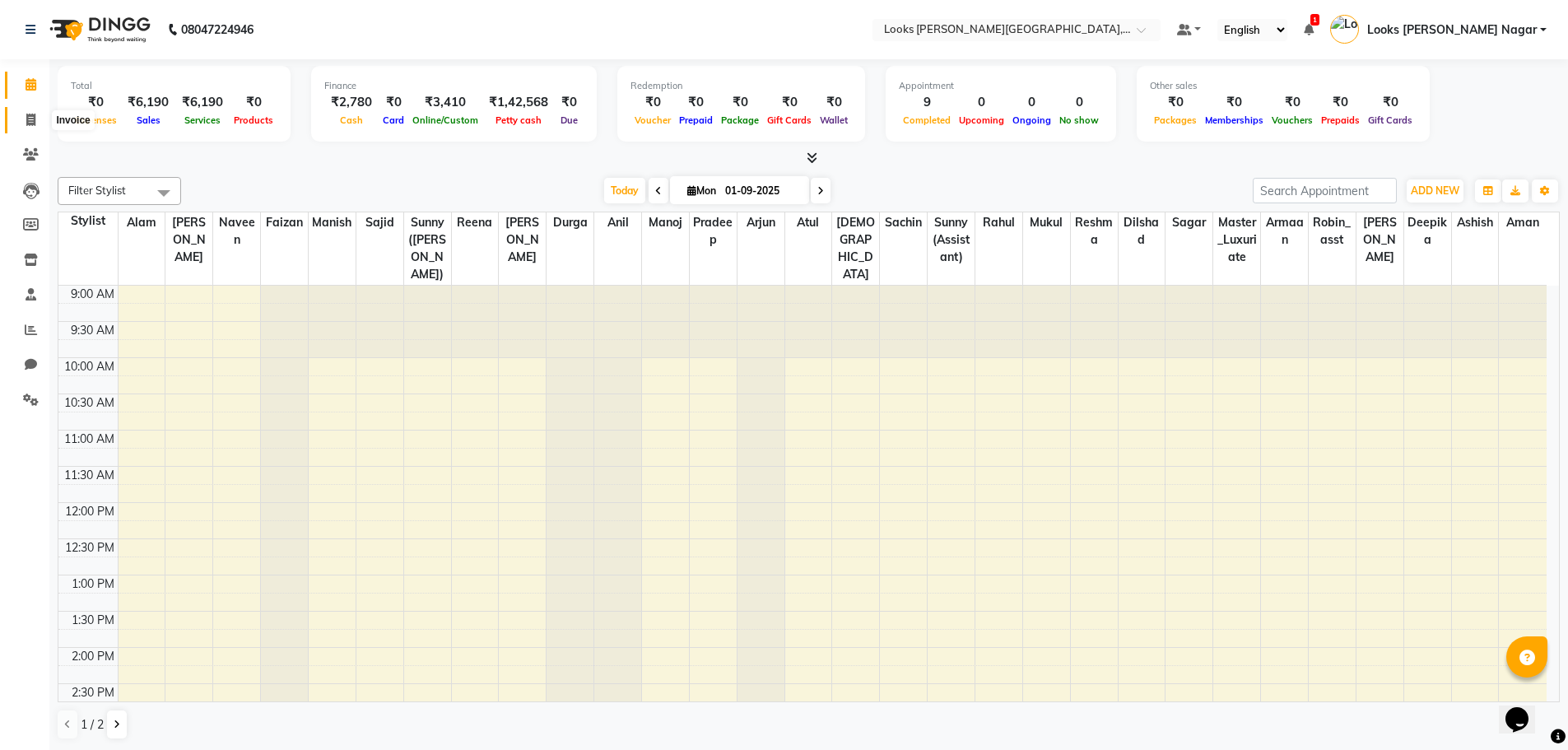
drag, startPoint x: 38, startPoint y: 121, endPoint x: 59, endPoint y: 130, distance: 22.8
click at [38, 121] on span at bounding box center [31, 121] width 29 height 19
select select "service"
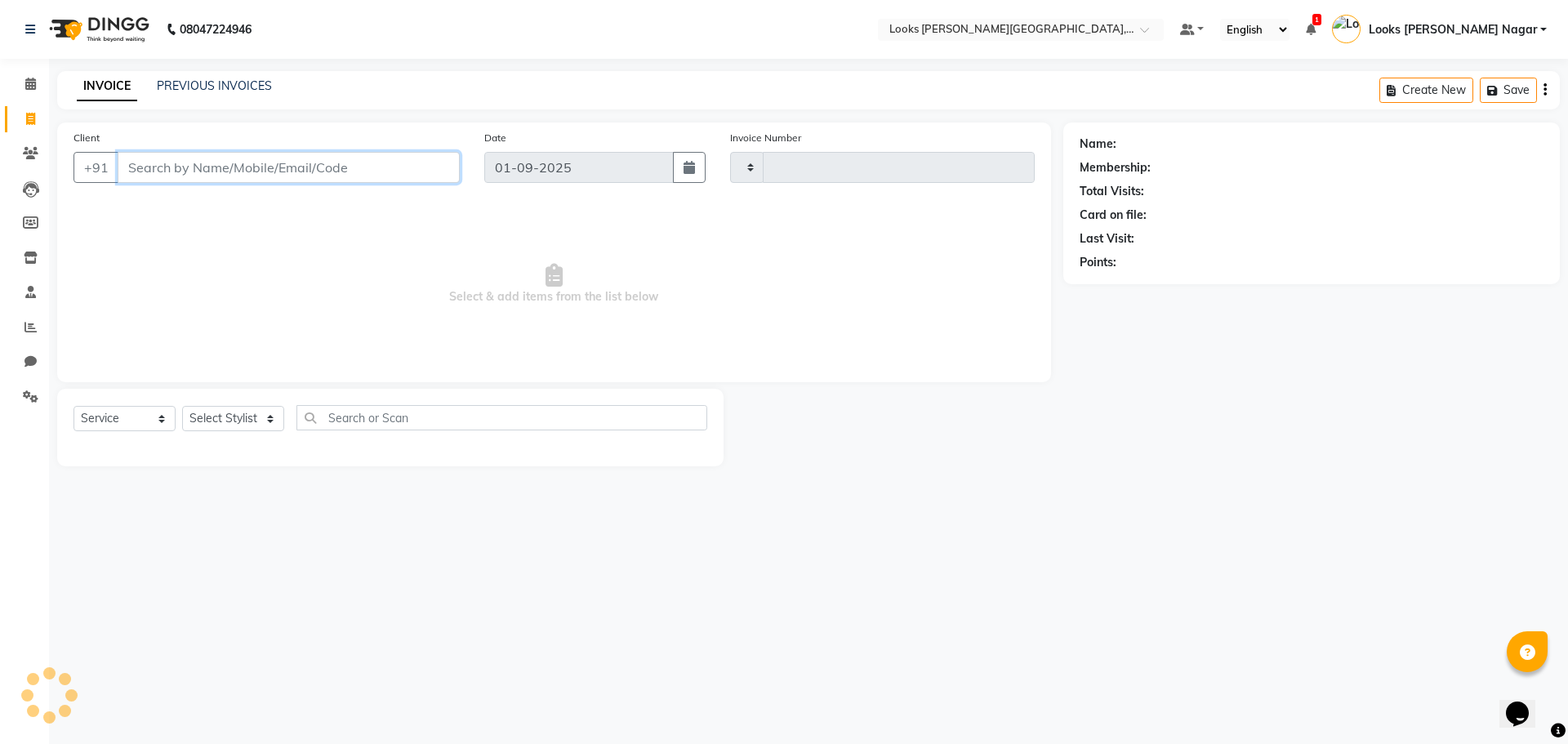
click at [280, 161] on input "Client" at bounding box center [289, 167] width 343 height 31
type input "3754"
select select "4327"
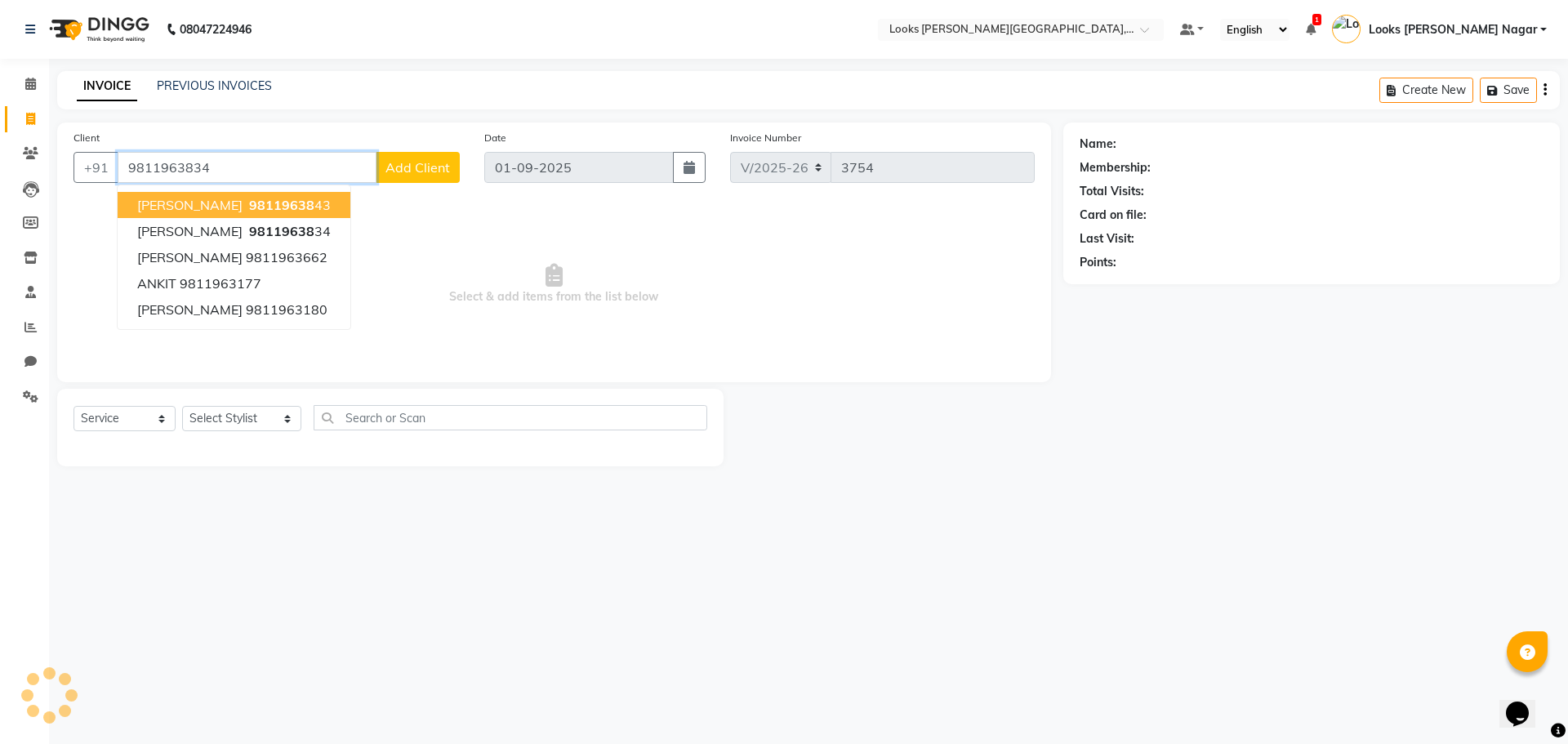
type input "9811963834"
select select "1: Object"
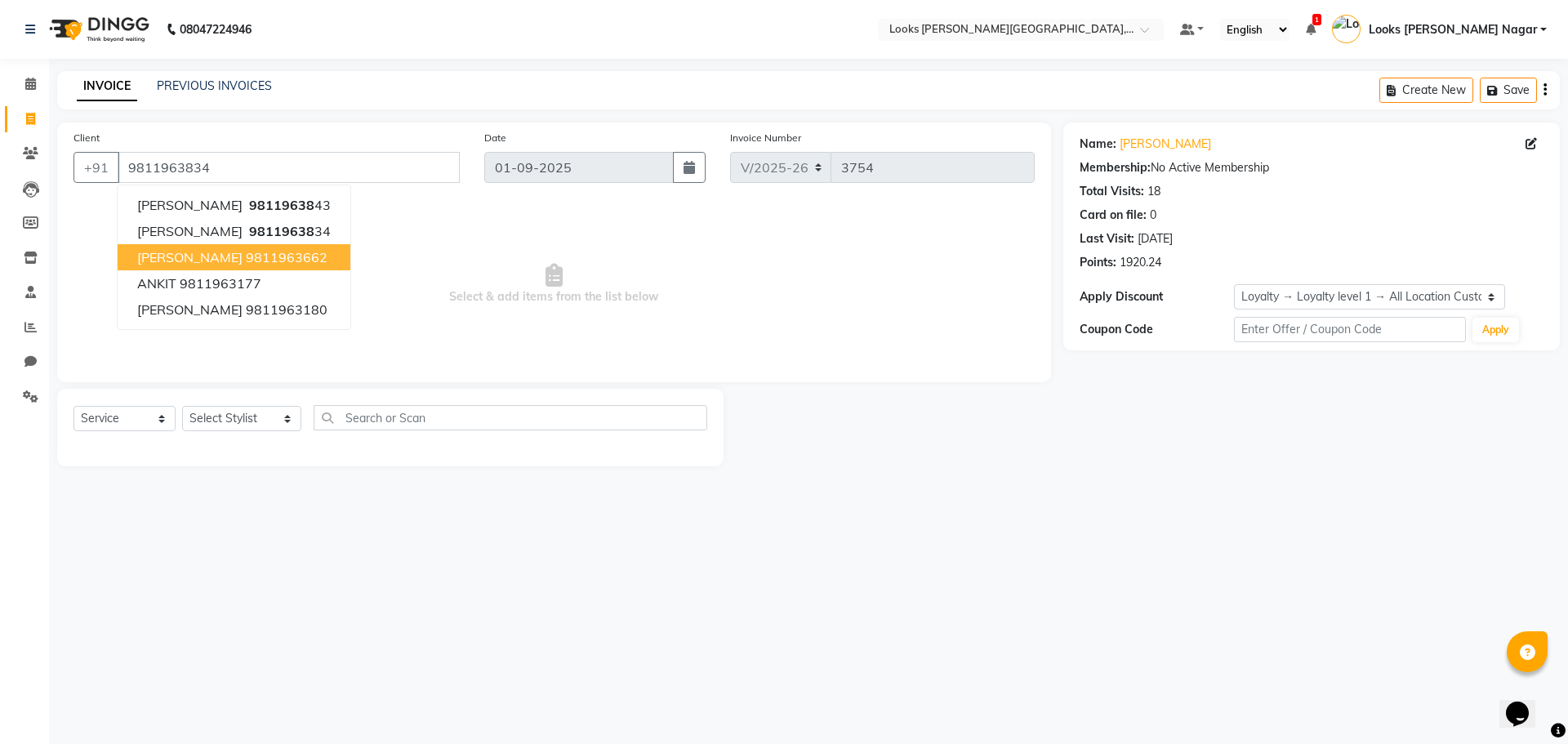
click at [400, 587] on div "08047224946 Select Location × Looks [PERSON_NAME][GEOGRAPHIC_DATA], [GEOGRAPHIC…" at bounding box center [784, 372] width 1568 height 744
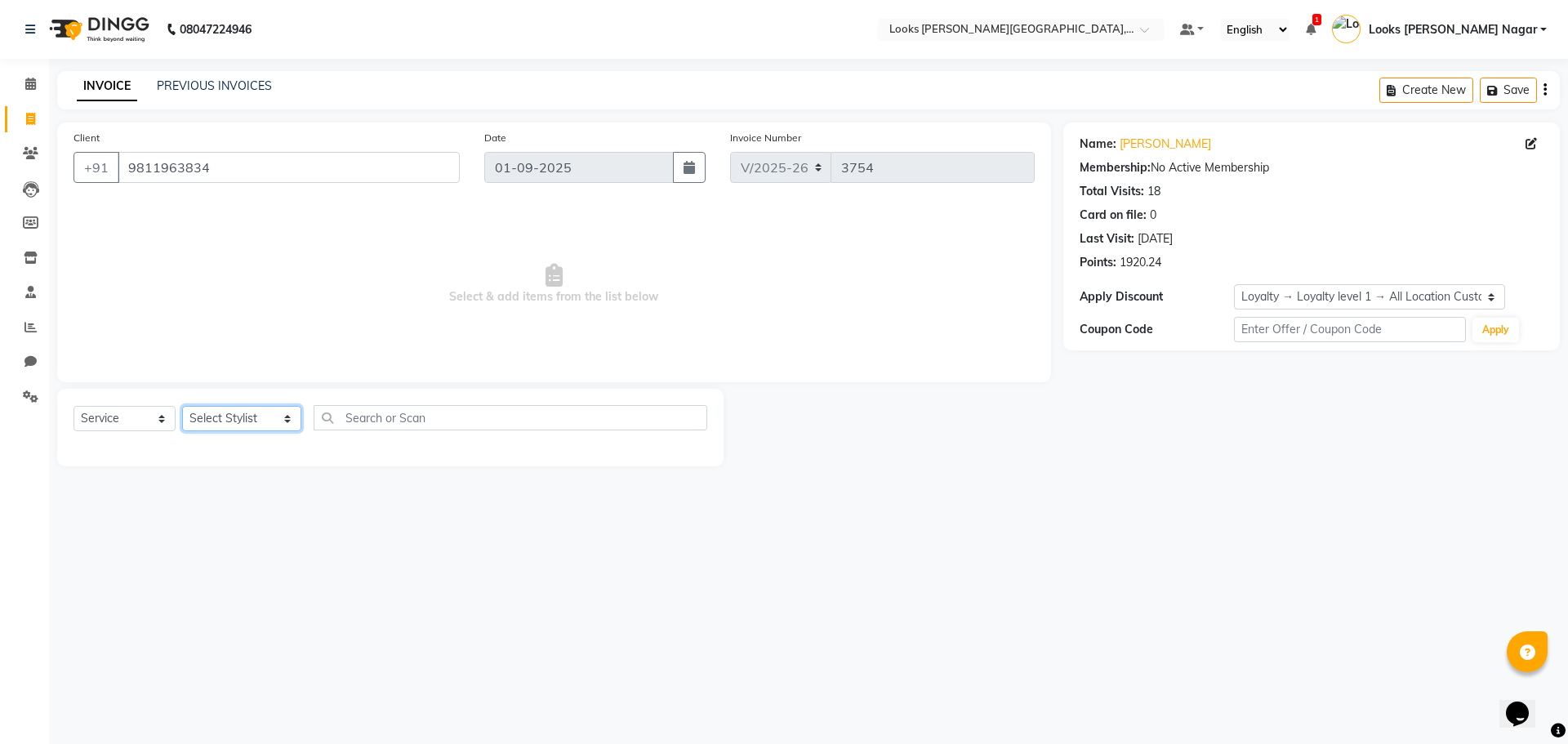
click at [248, 421] on select "Select Stylist Alam Aman [PERSON_NAME] Armaan Ashish Atul Deepika [PERSON_NAME]…" at bounding box center [242, 418] width 120 height 25
select select "23529"
click at [182, 406] on select "Select Stylist Alam Aman [PERSON_NAME] Armaan Ashish Atul Deepika [PERSON_NAME]…" at bounding box center [242, 418] width 120 height 25
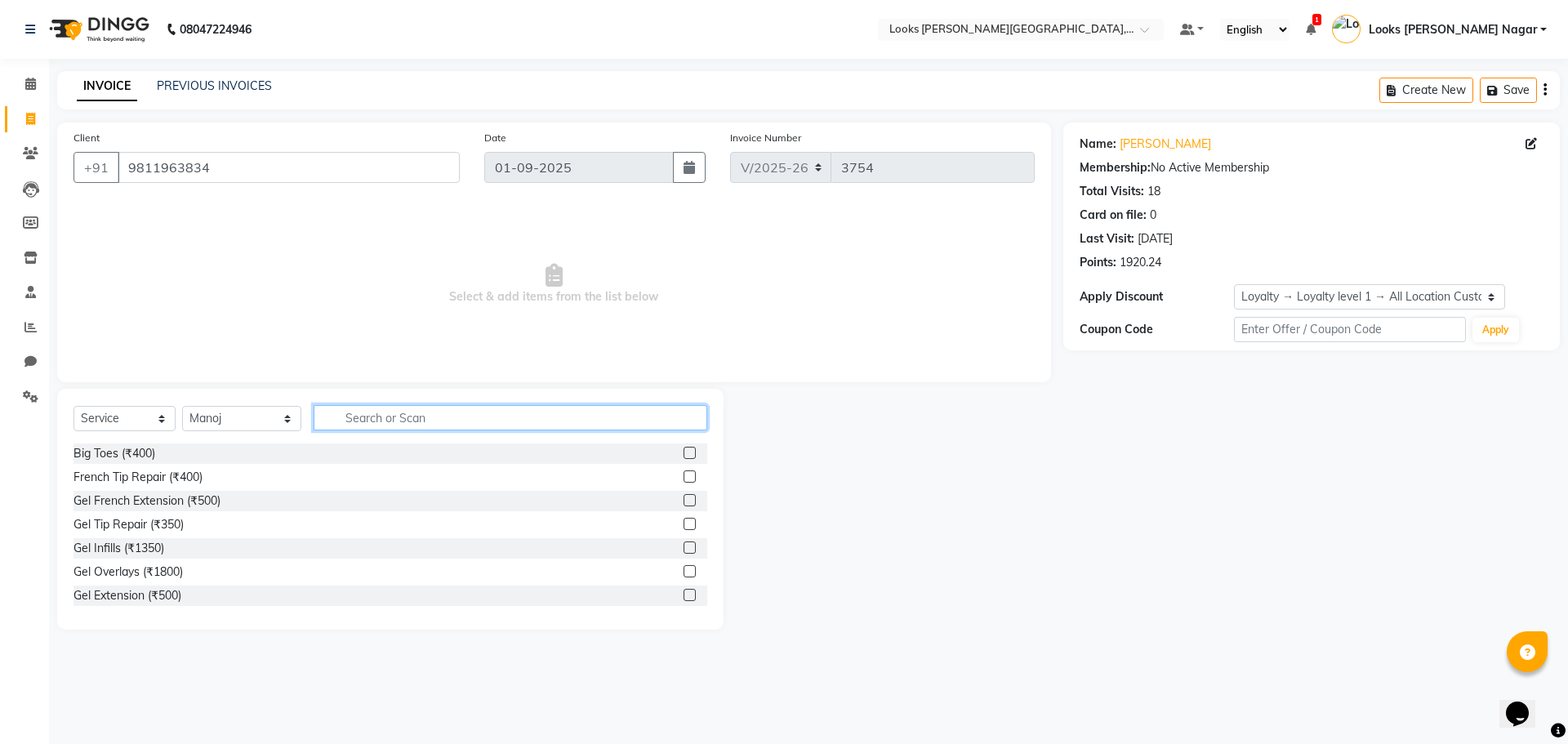
type input "b"
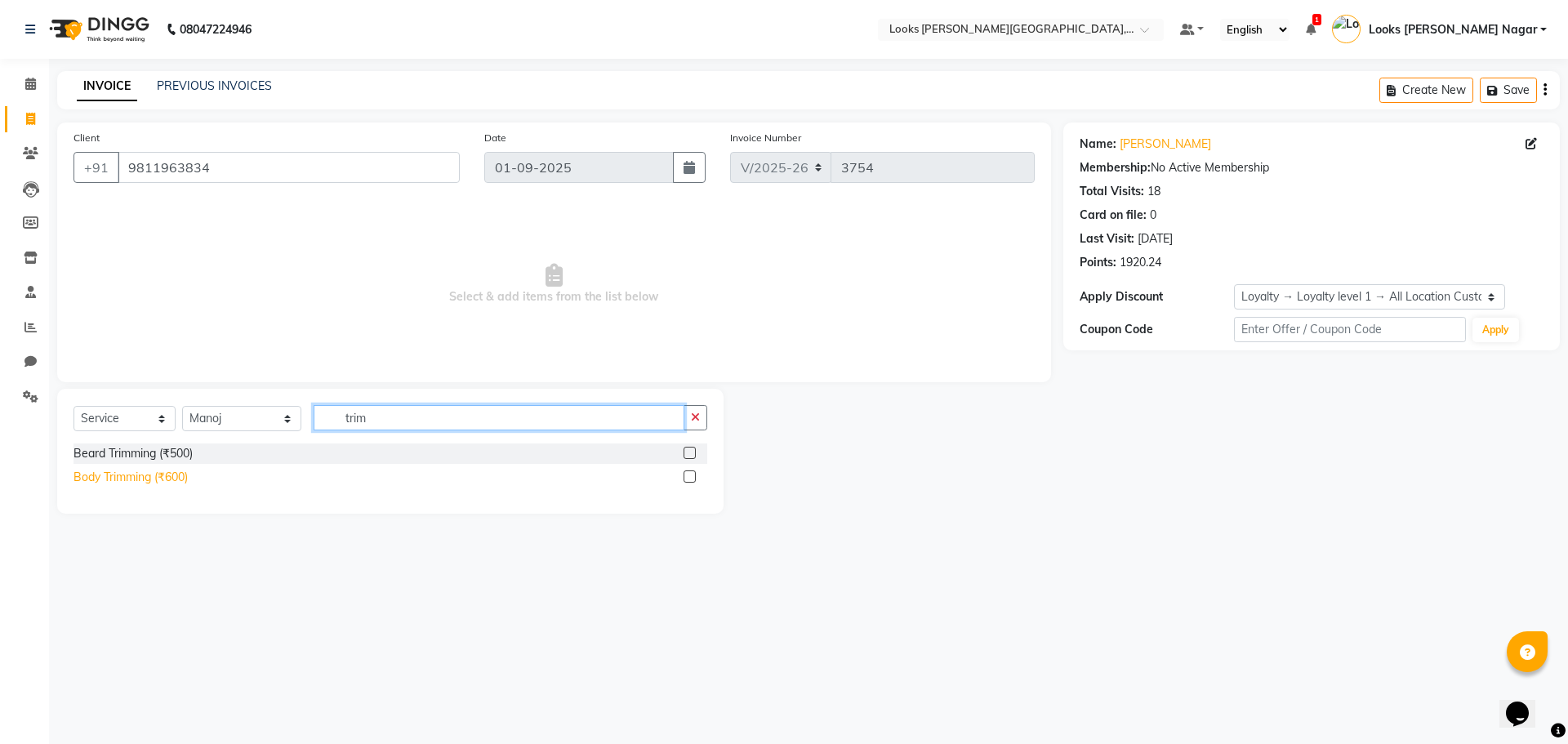
type input "trim"
click at [162, 473] on div "Body Trimming (₹600)" at bounding box center [131, 477] width 115 height 17
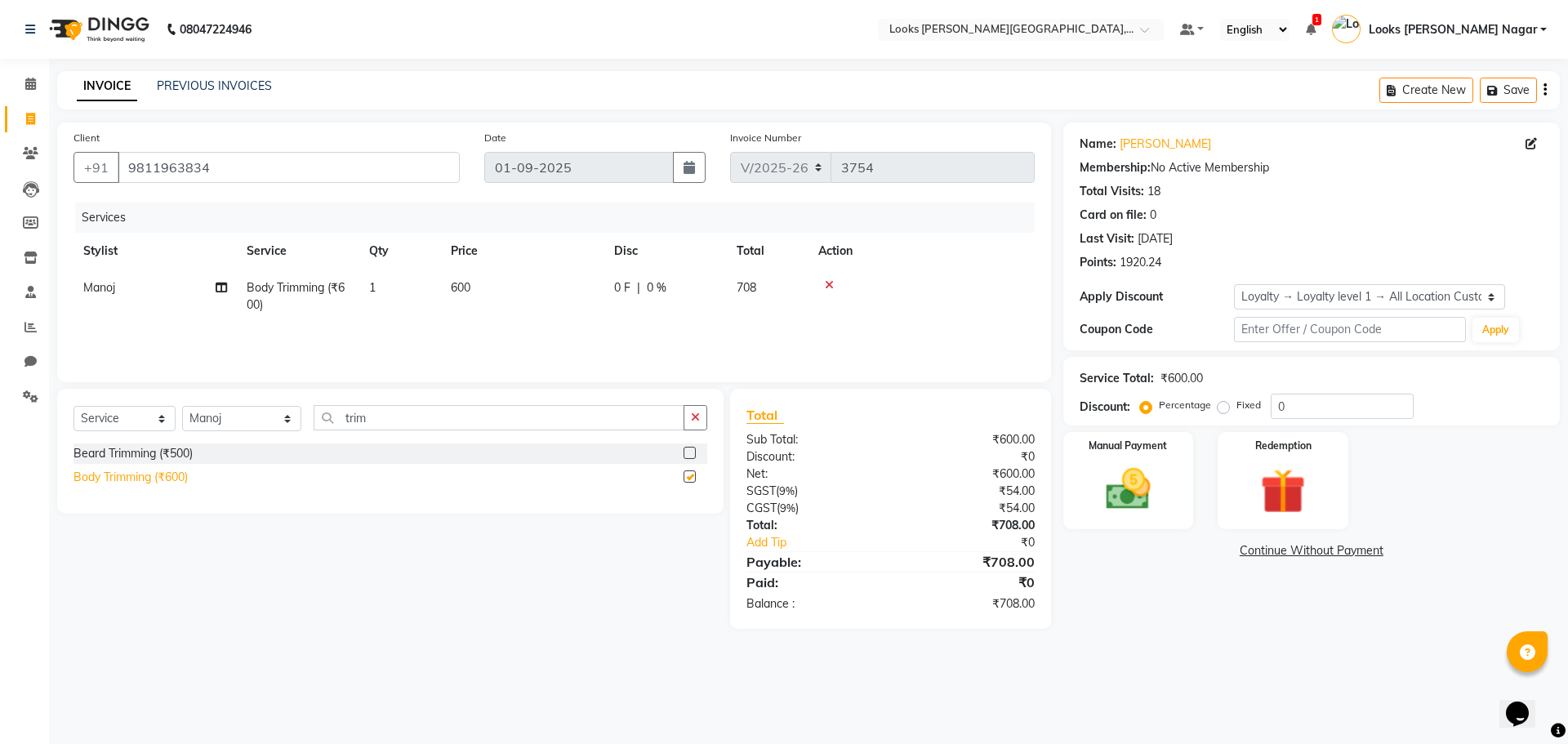
checkbox input "false"
click at [202, 425] on select "Select Stylist Alam Aman [PERSON_NAME] Armaan Ashish Atul Deepika [PERSON_NAME]…" at bounding box center [242, 418] width 120 height 25
select select "23521"
click at [182, 406] on select "Select Stylist Alam Aman [PERSON_NAME] Armaan Ashish Atul Deepika [PERSON_NAME]…" at bounding box center [242, 418] width 120 height 25
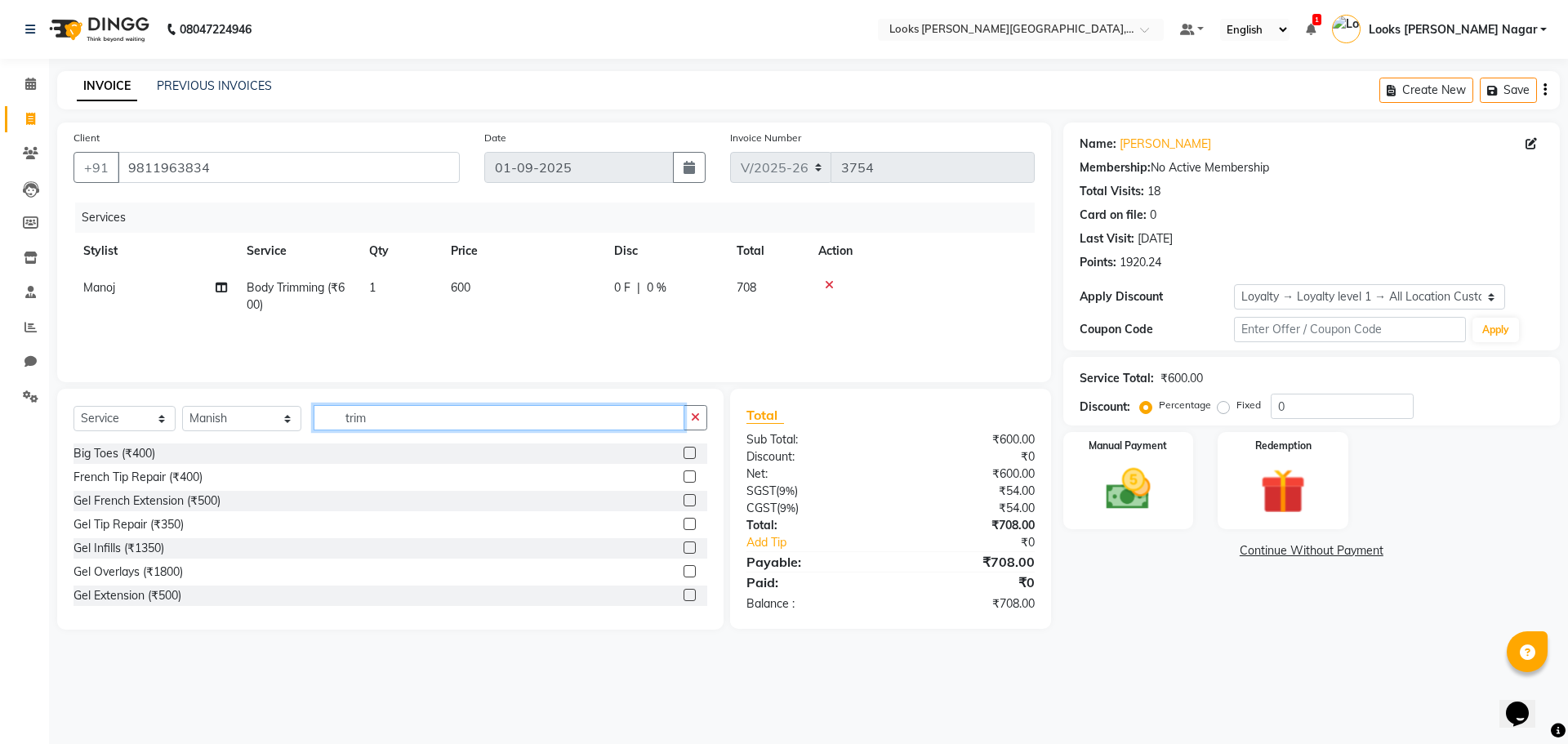
click at [393, 416] on input "trim" at bounding box center [499, 417] width 370 height 25
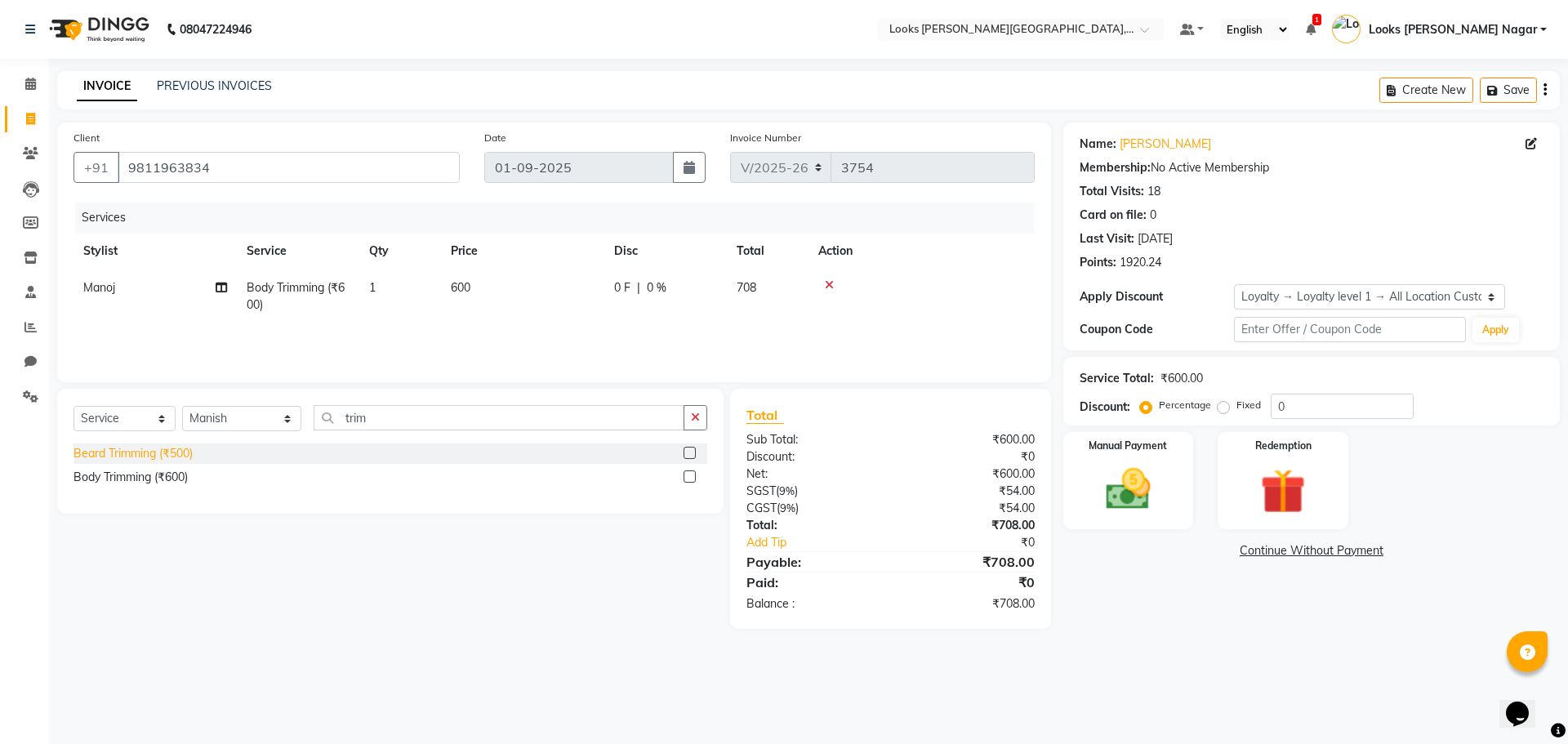
click at [183, 459] on div "Beard Trimming (₹500)" at bounding box center [134, 453] width 120 height 17
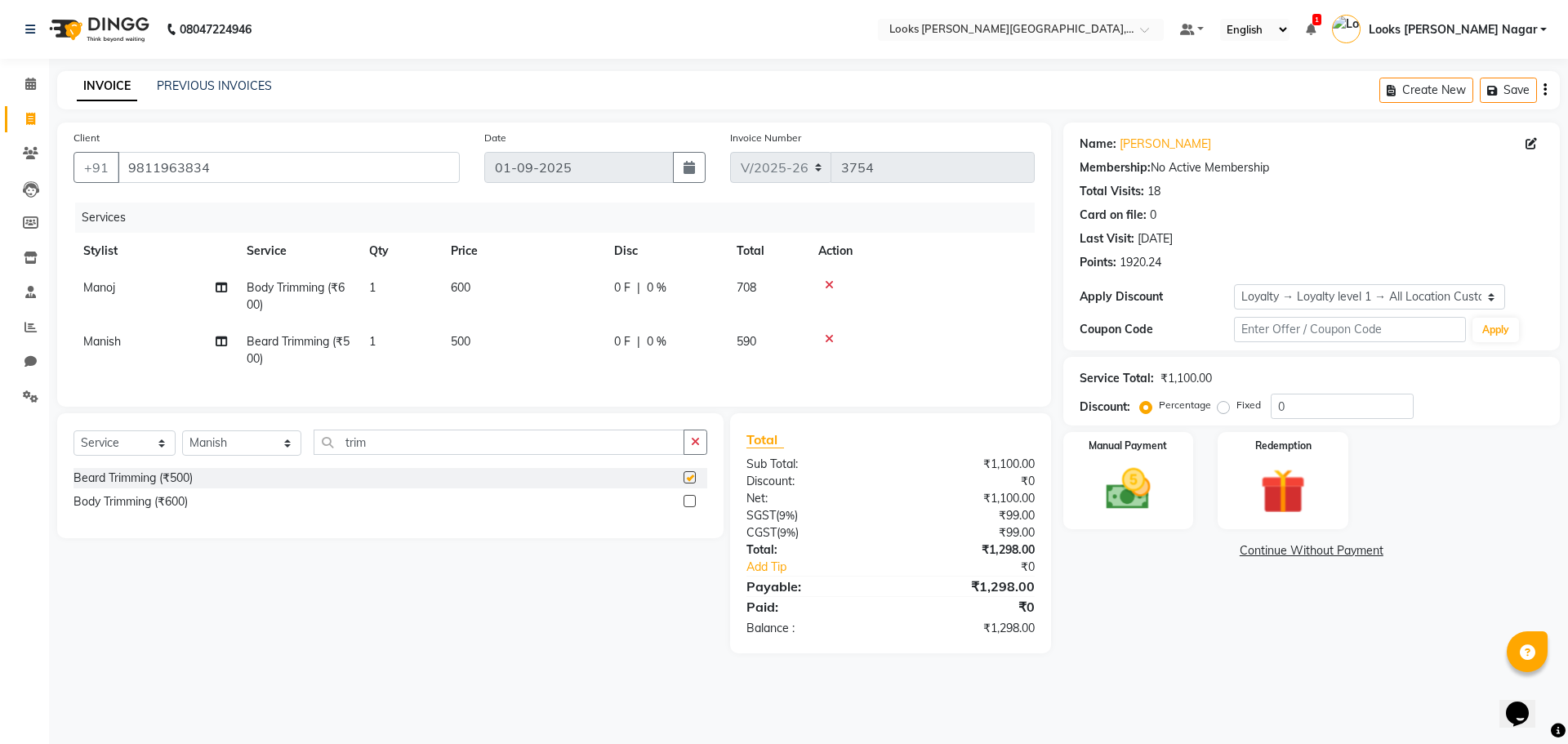
checkbox input "false"
click at [579, 307] on td "600" at bounding box center [522, 297] width 163 height 54
select select "23529"
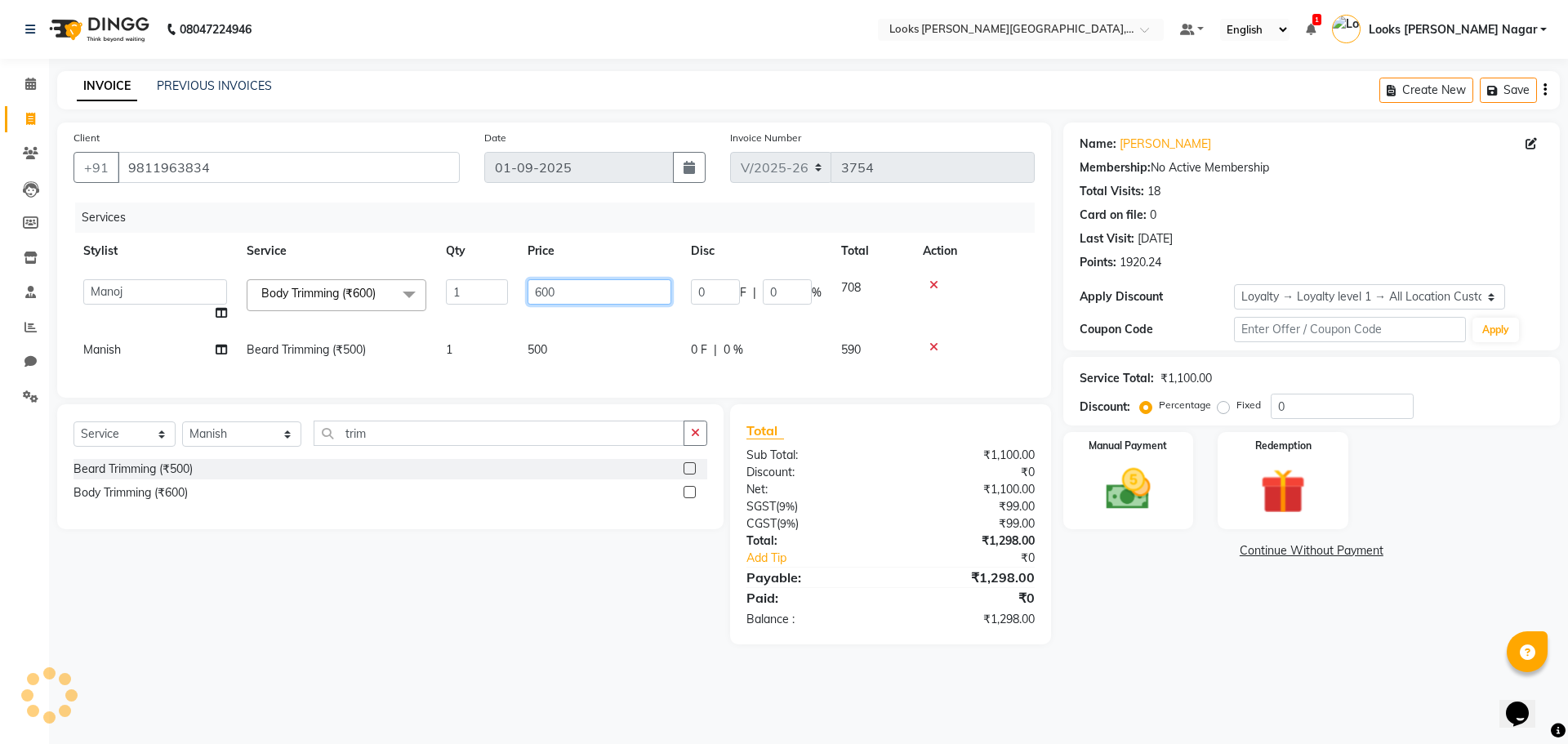
drag, startPoint x: 579, startPoint y: 306, endPoint x: 220, endPoint y: 361, distance: 363.2
click at [220, 361] on tbody "Alam Aman [PERSON_NAME] Armaan Ashish Atul Deepika Deepu Dilshad Durga [PERSON_…" at bounding box center [554, 319] width 961 height 99
type input "1500"
click at [579, 335] on td "500" at bounding box center [599, 350] width 163 height 37
select select "23521"
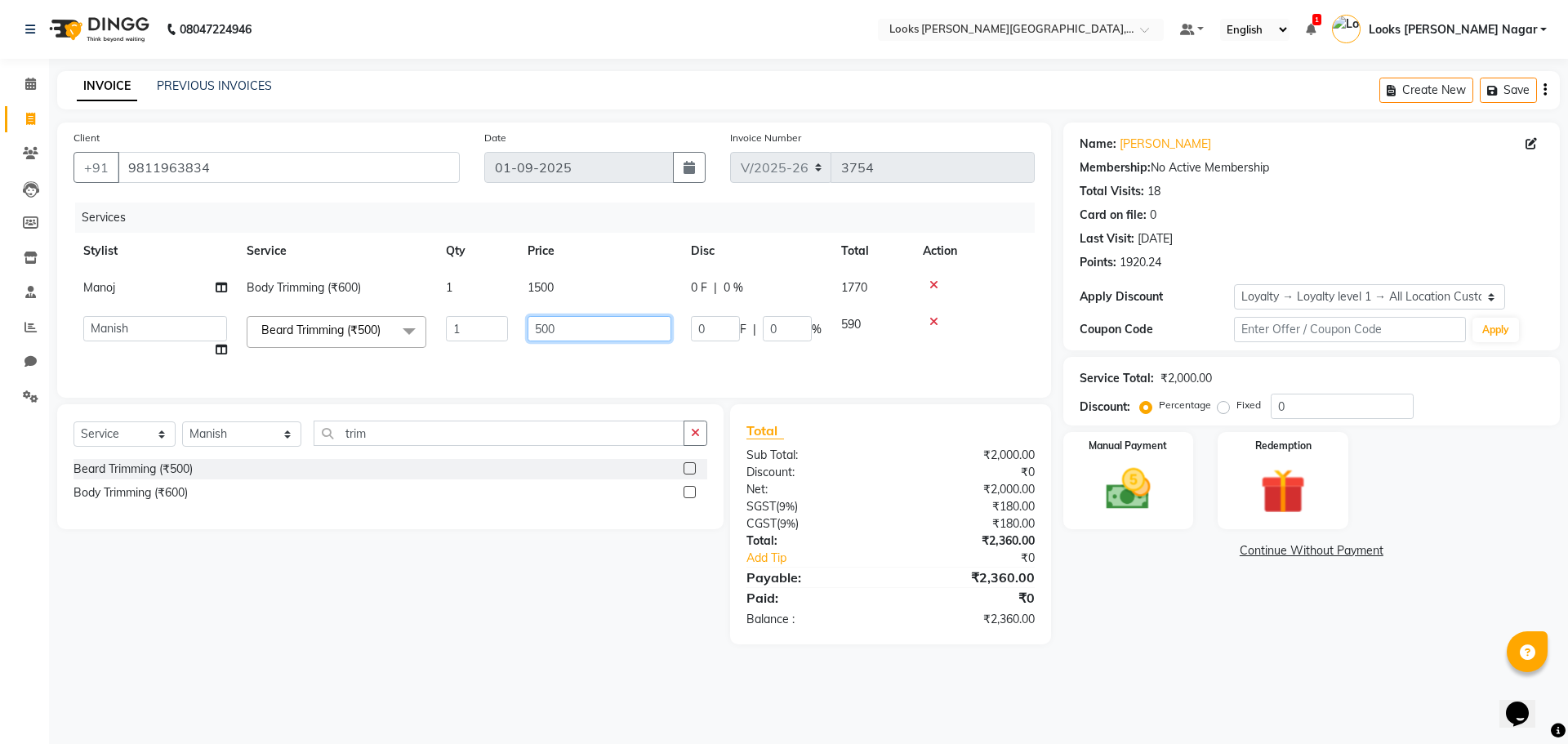
drag, startPoint x: 575, startPoint y: 334, endPoint x: 224, endPoint y: 408, distance: 358.7
click at [224, 397] on div "Client [PHONE_NUMBER] Date [DATE] Invoice Number V/2025 V/[PHONE_NUMBER] Servic…" at bounding box center [554, 260] width 994 height 275
click at [551, 324] on input "500" at bounding box center [599, 329] width 143 height 25
type input "297"
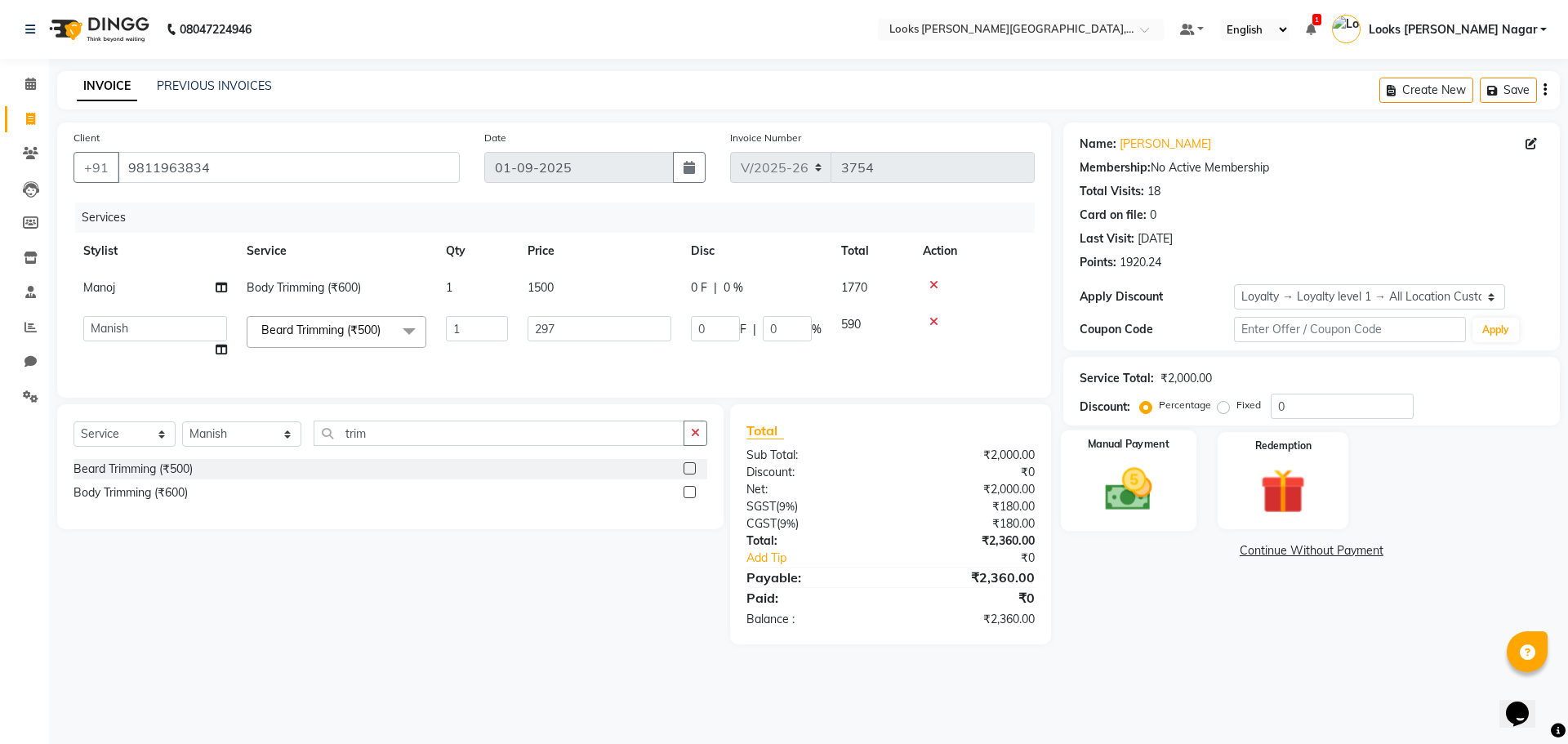
drag, startPoint x: 1348, startPoint y: 669, endPoint x: 1165, endPoint y: 514, distance: 239.8
click at [1347, 667] on main "INVOICE PREVIOUS INVOICES Create New Save Client [PHONE_NUMBER] Date [DATE] Inv…" at bounding box center [809, 370] width 1520 height 598
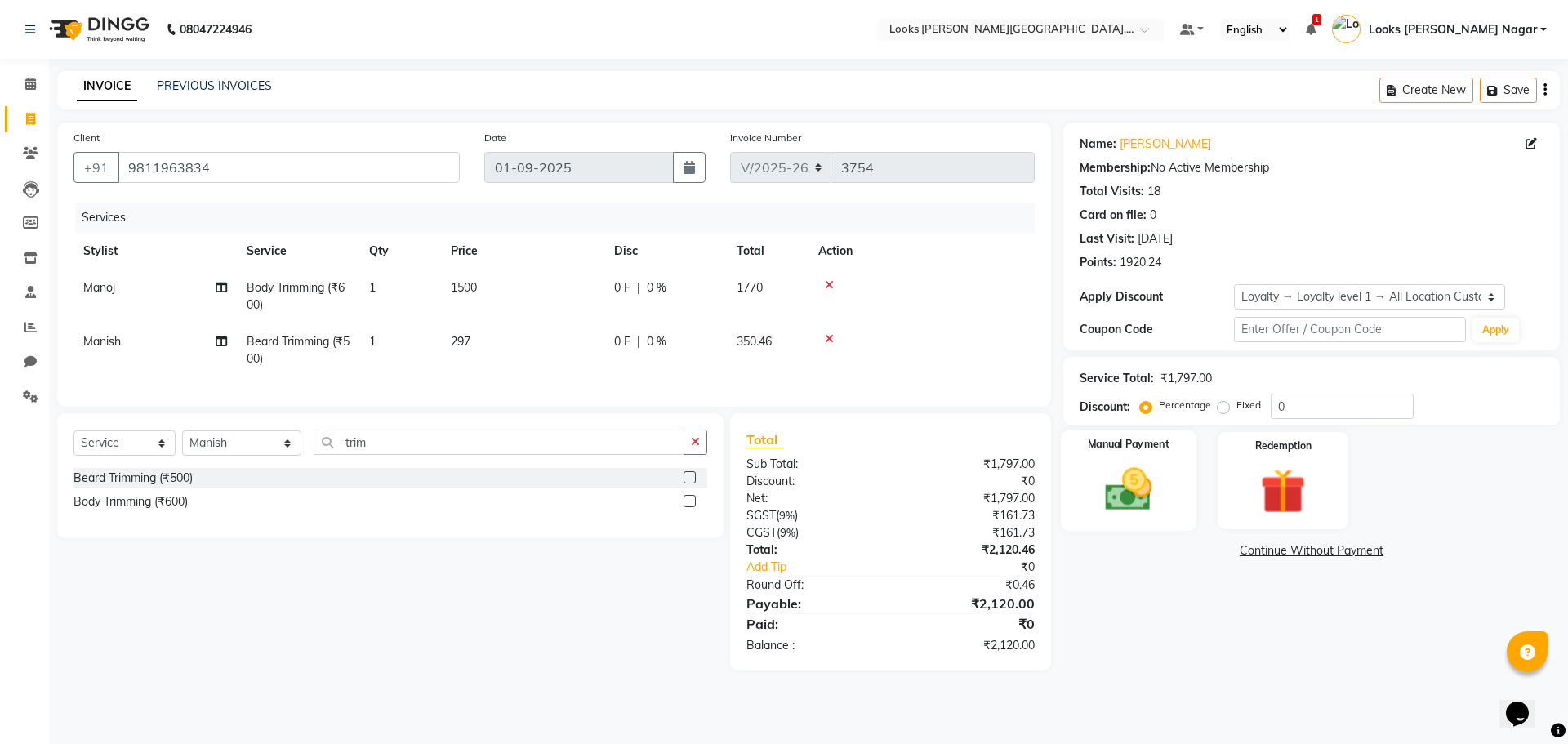
click at [1132, 485] on img at bounding box center [1128, 489] width 76 height 54
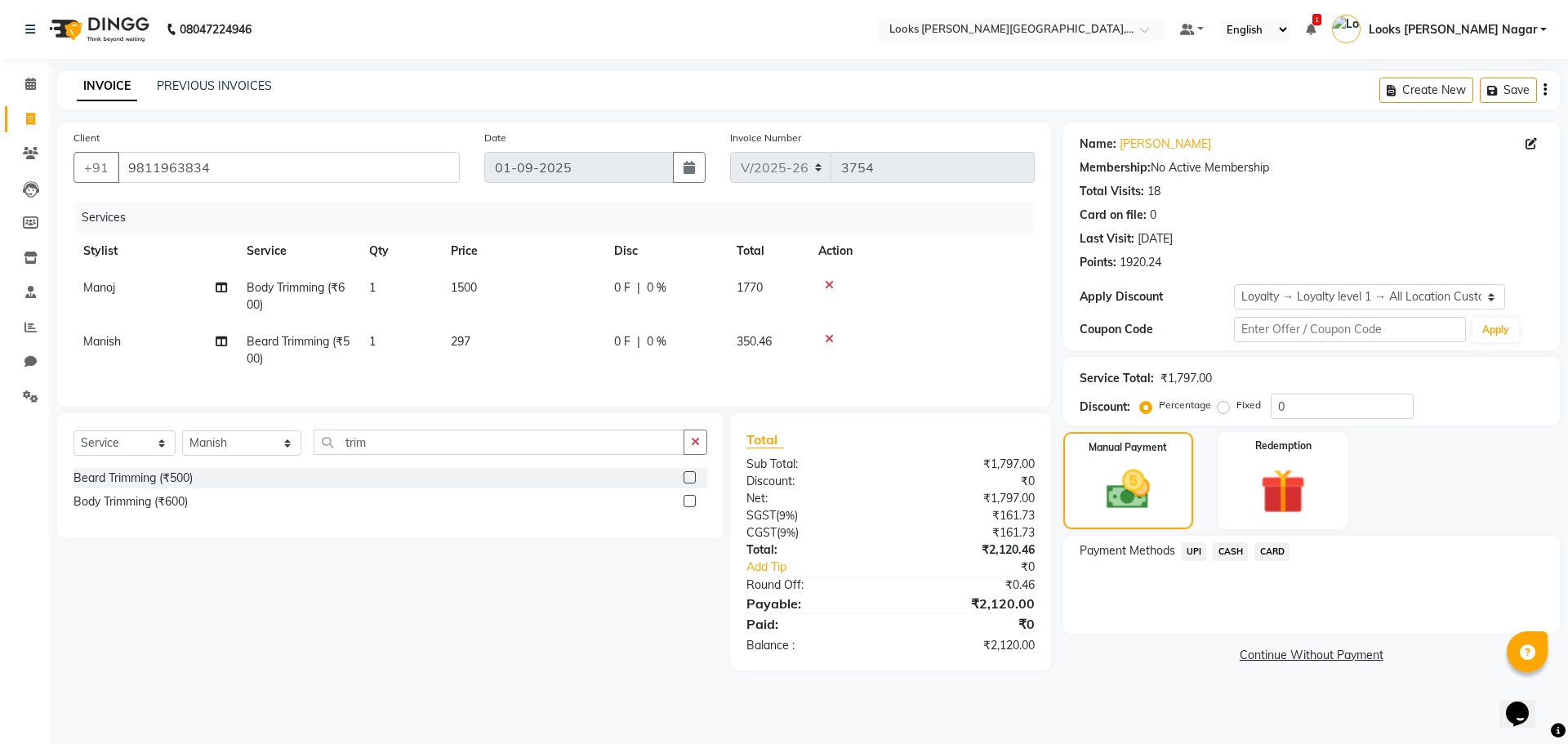
click at [1259, 548] on span "CARD" at bounding box center [1272, 551] width 35 height 19
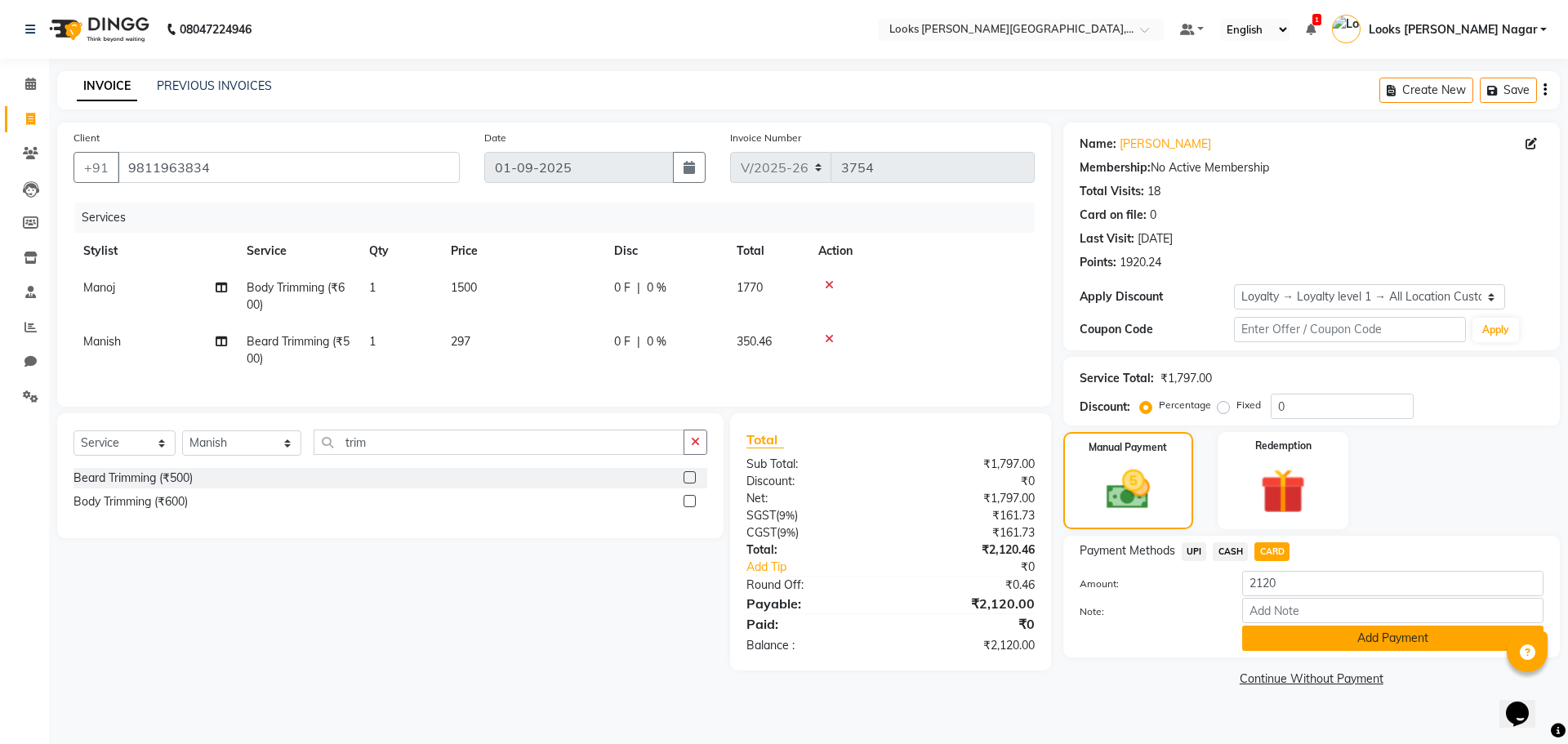
click at [1276, 642] on button "Add Payment" at bounding box center [1393, 637] width 302 height 25
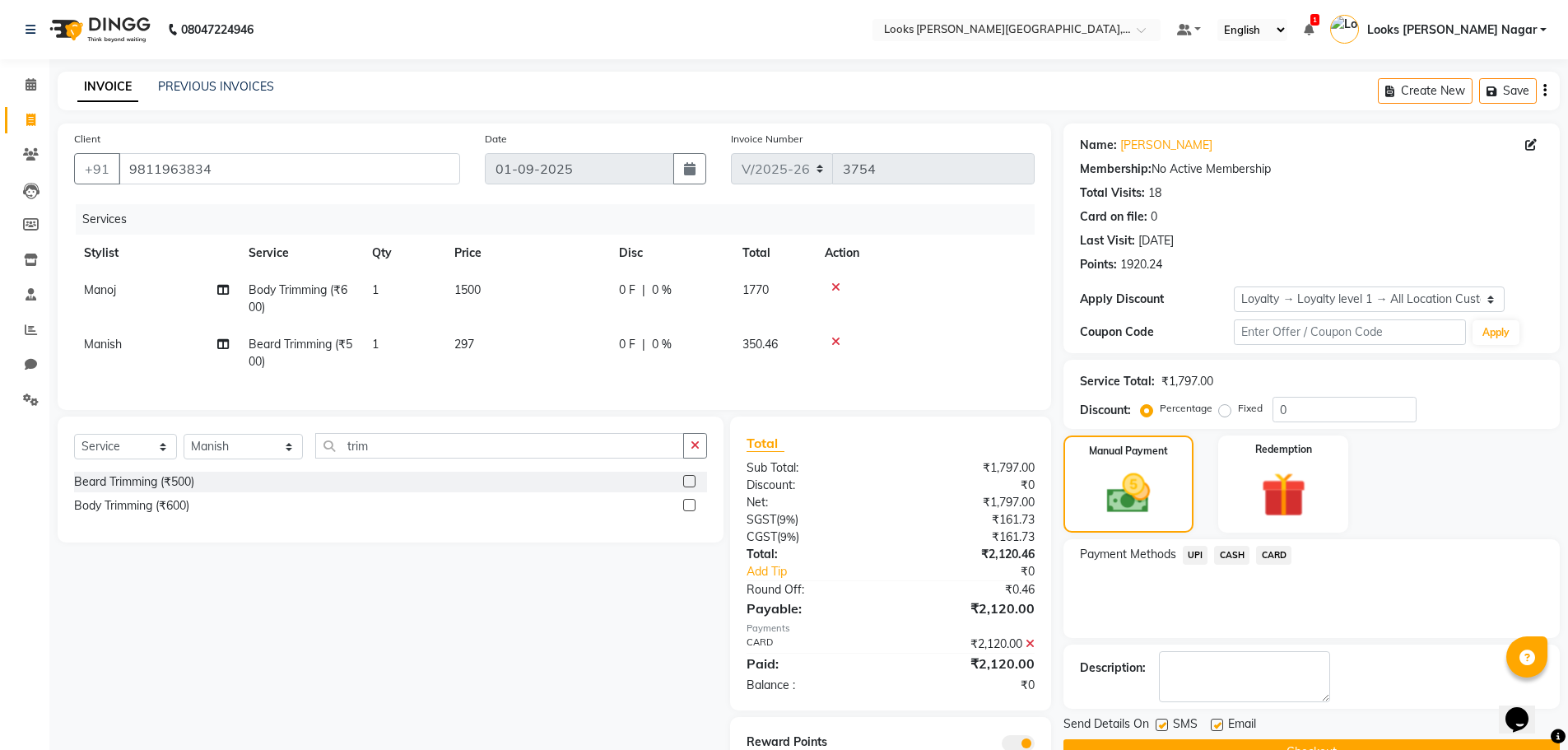
scroll to position [79, 0]
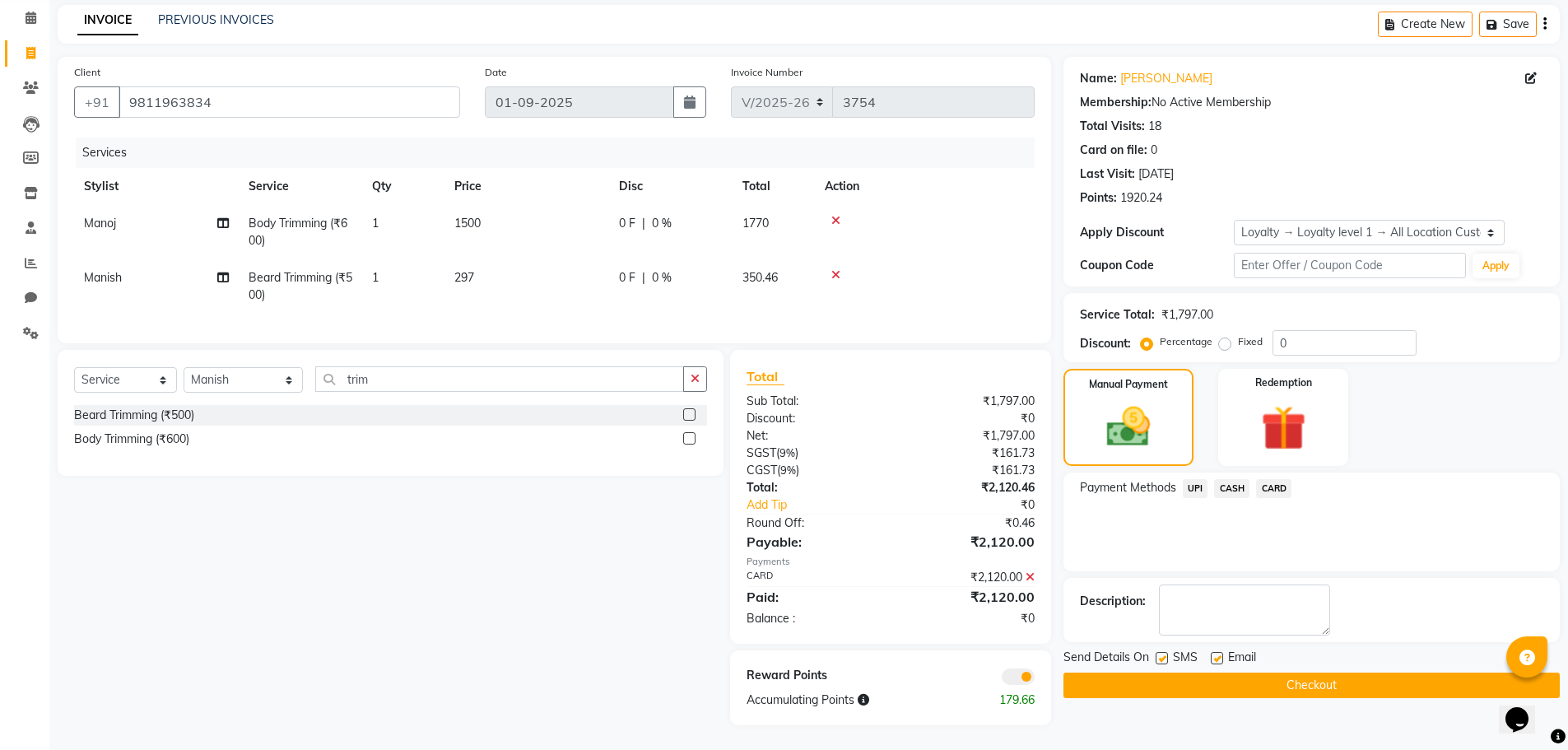
click at [1164, 652] on label at bounding box center [1161, 657] width 12 height 12
click at [1164, 653] on input "checkbox" at bounding box center [1160, 658] width 11 height 11
checkbox input "false"
click at [1157, 676] on button "Checkout" at bounding box center [1311, 685] width 496 height 26
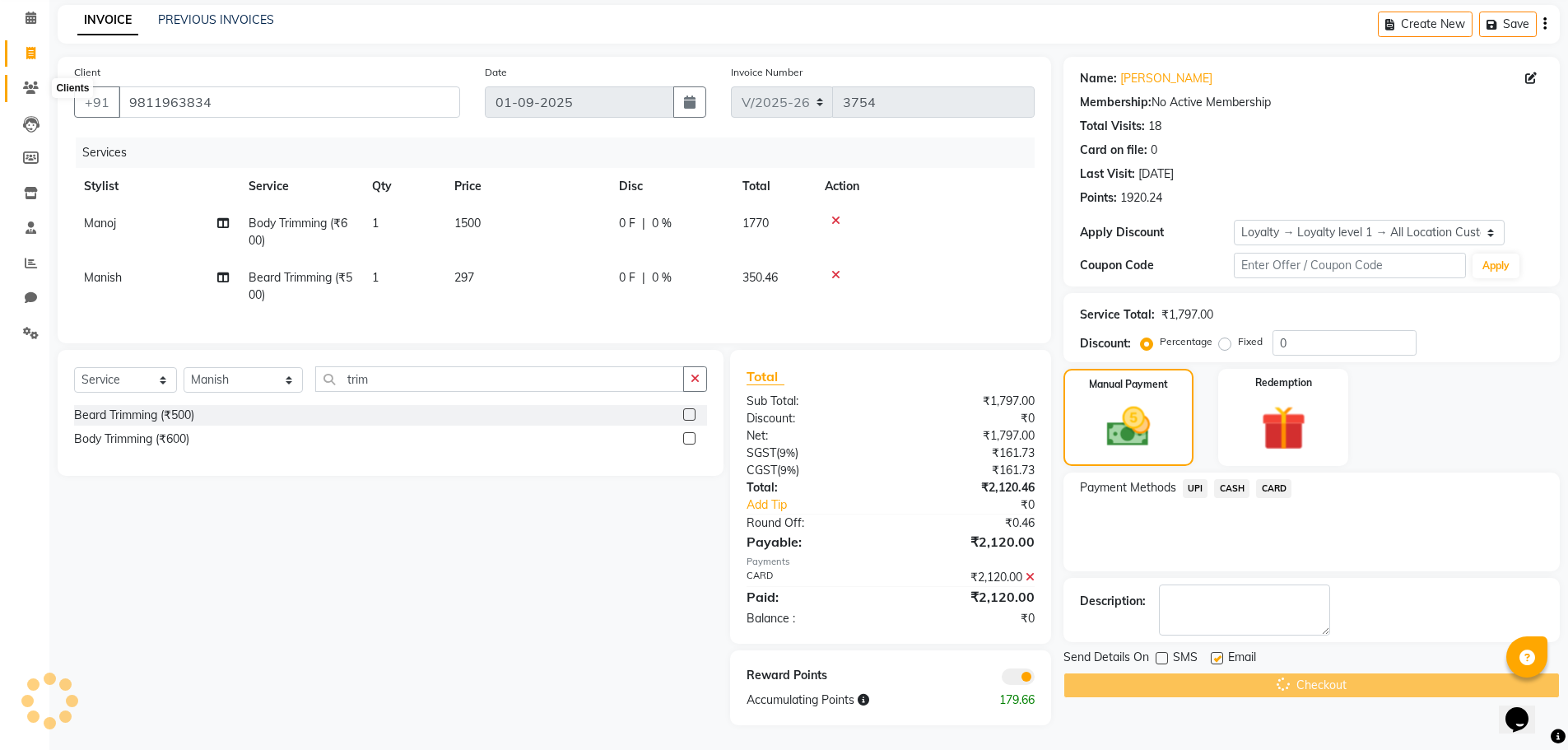
scroll to position [0, 0]
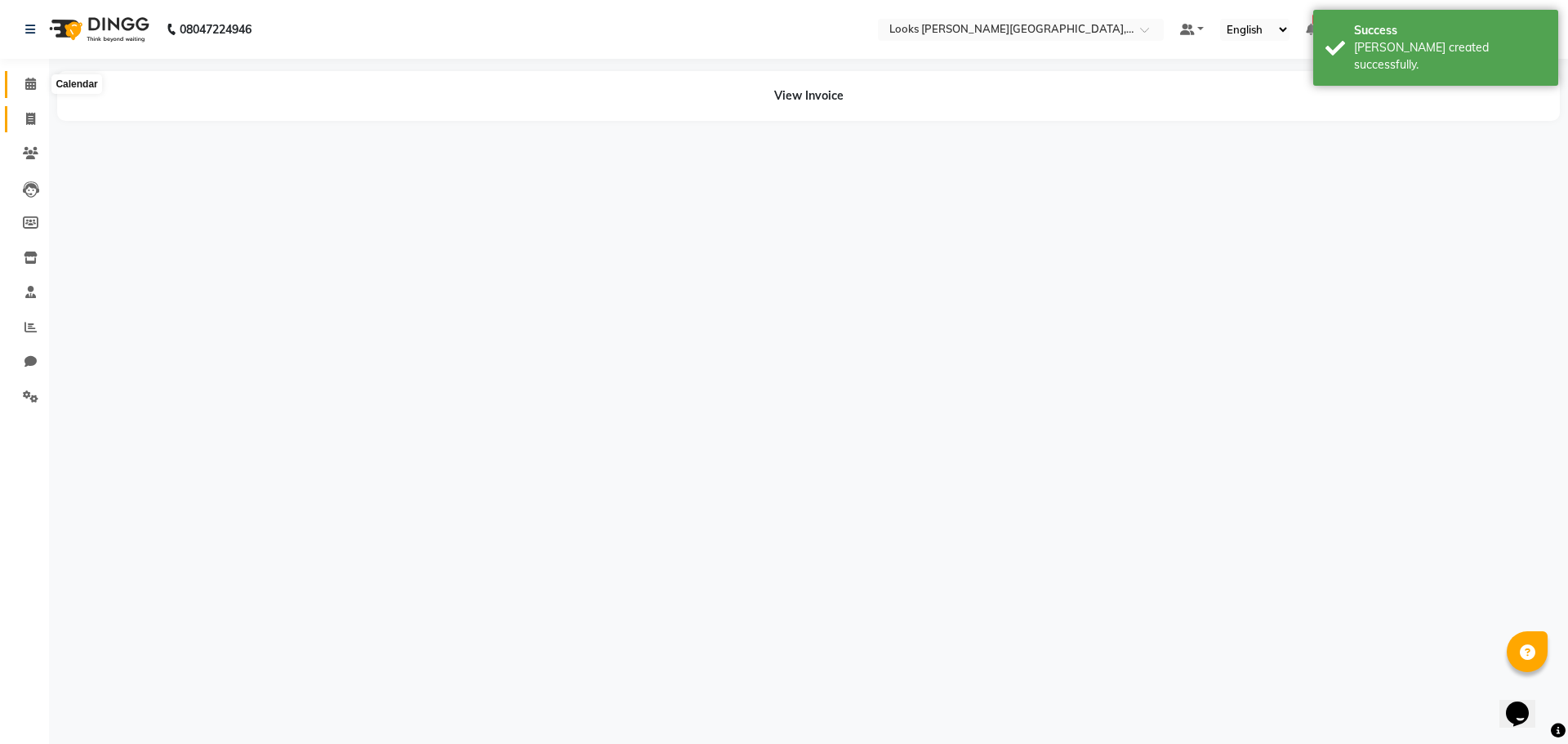
drag, startPoint x: 21, startPoint y: 88, endPoint x: 35, endPoint y: 116, distance: 31.3
click at [21, 88] on span at bounding box center [30, 84] width 29 height 19
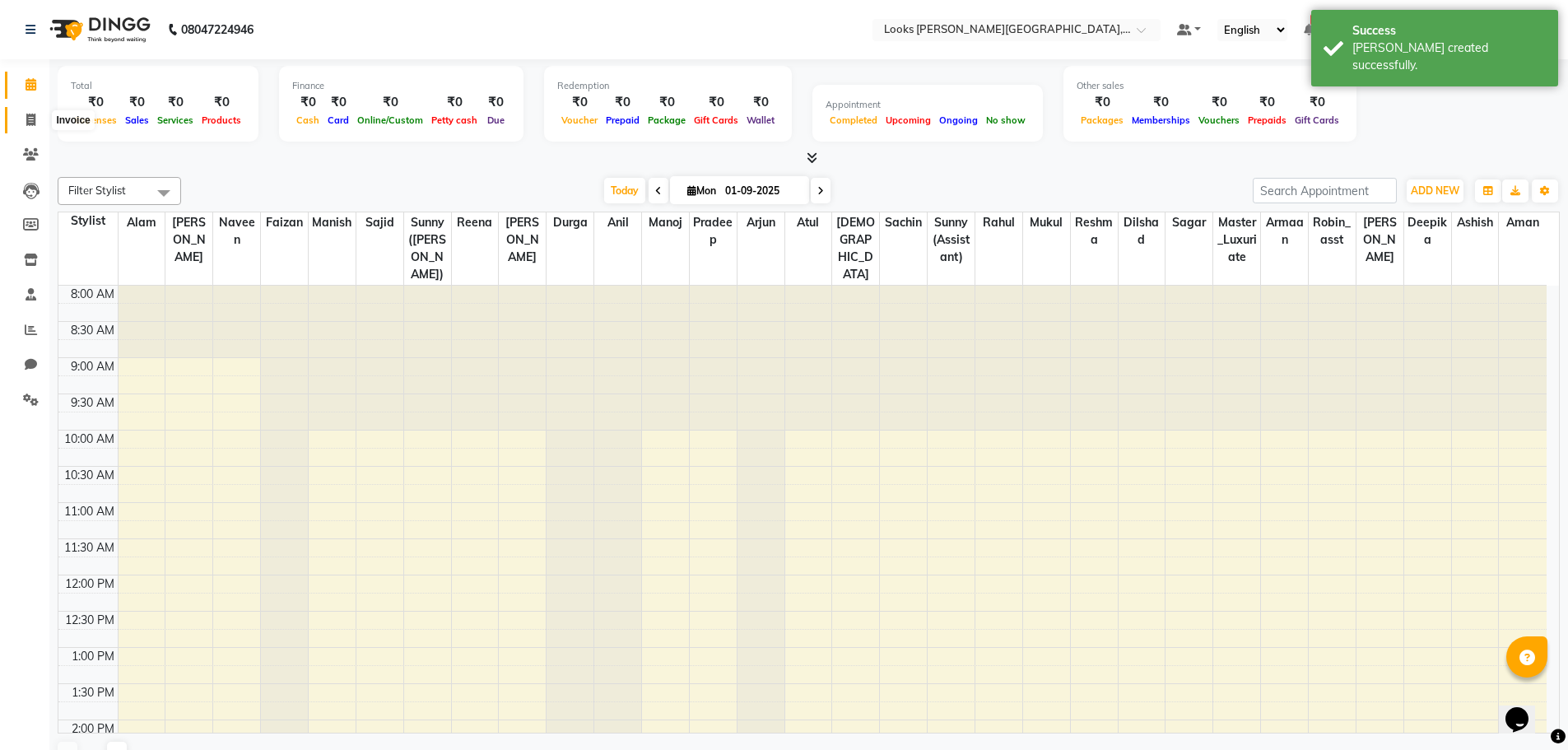
click at [36, 121] on icon at bounding box center [31, 120] width 9 height 12
select select "service"
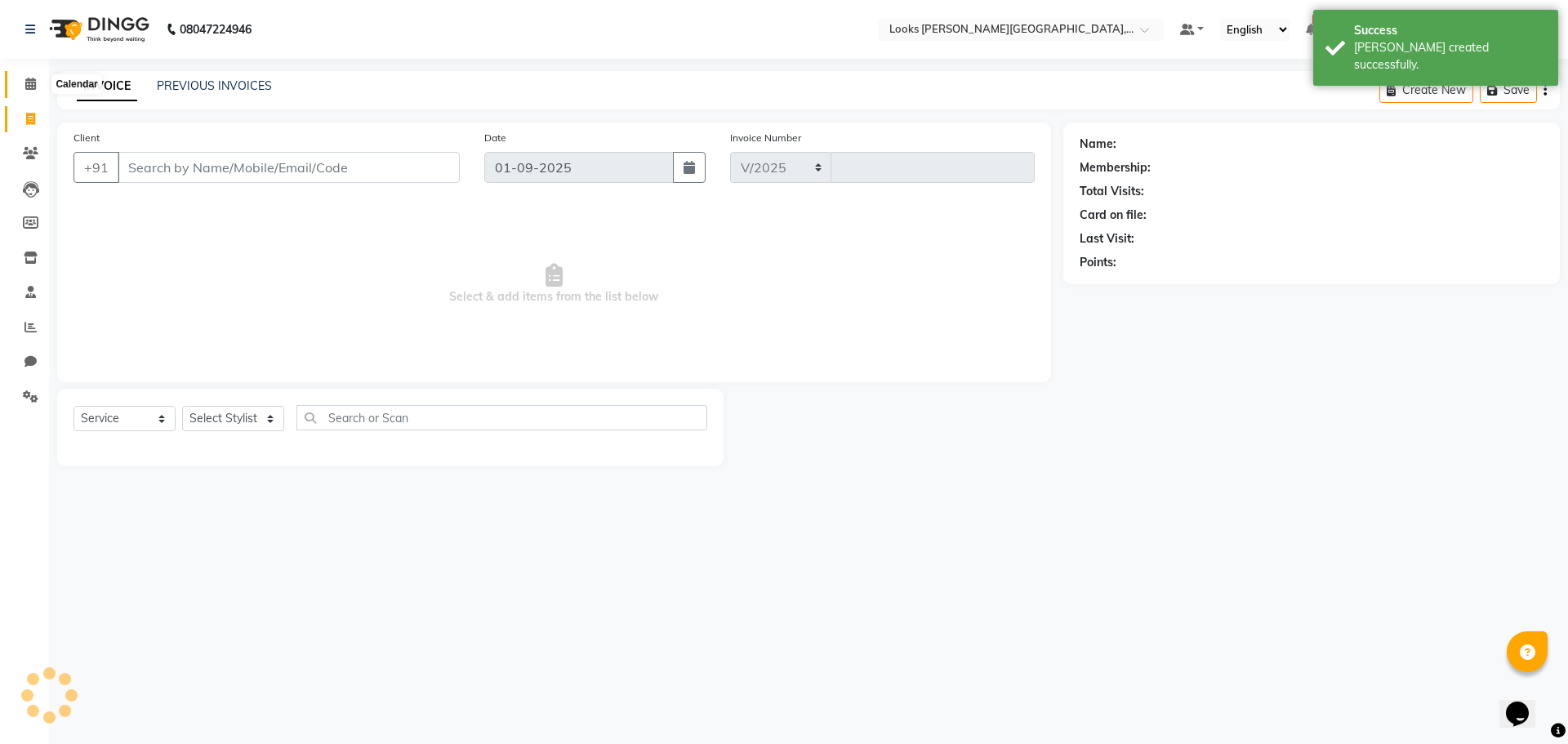
select select "4327"
type input "3755"
click at [32, 93] on span at bounding box center [30, 84] width 29 height 19
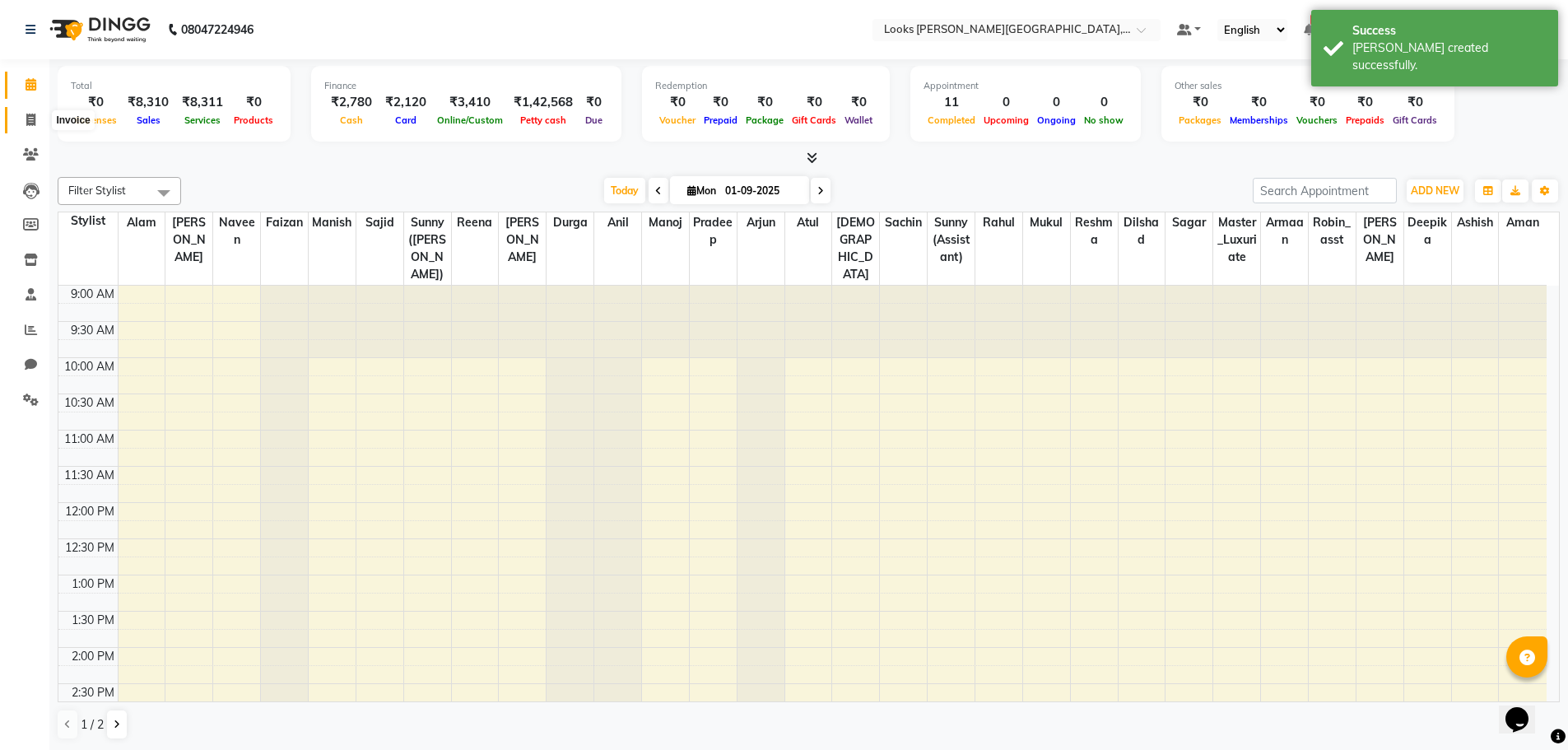
click at [34, 114] on icon at bounding box center [31, 120] width 9 height 12
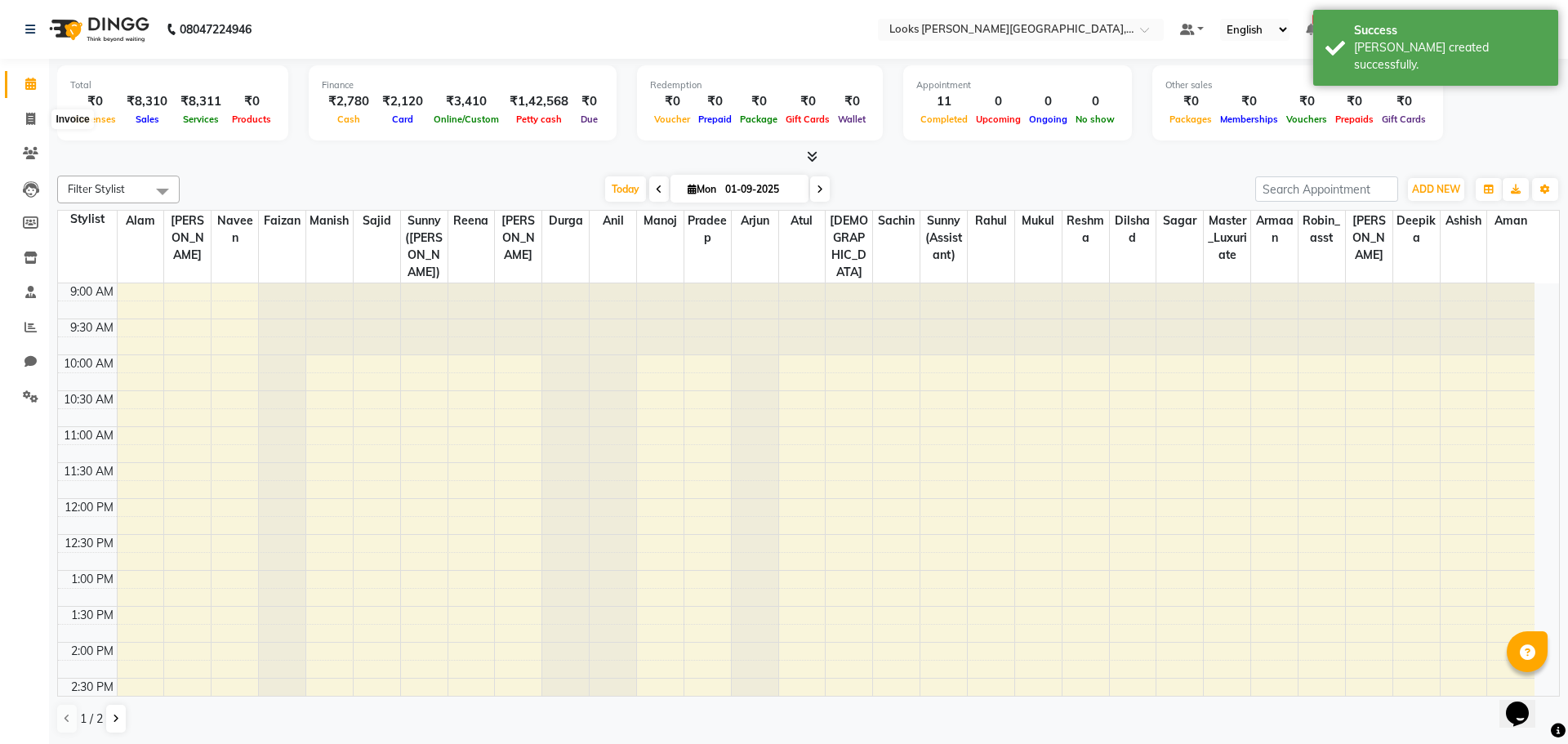
select select "4327"
select select "service"
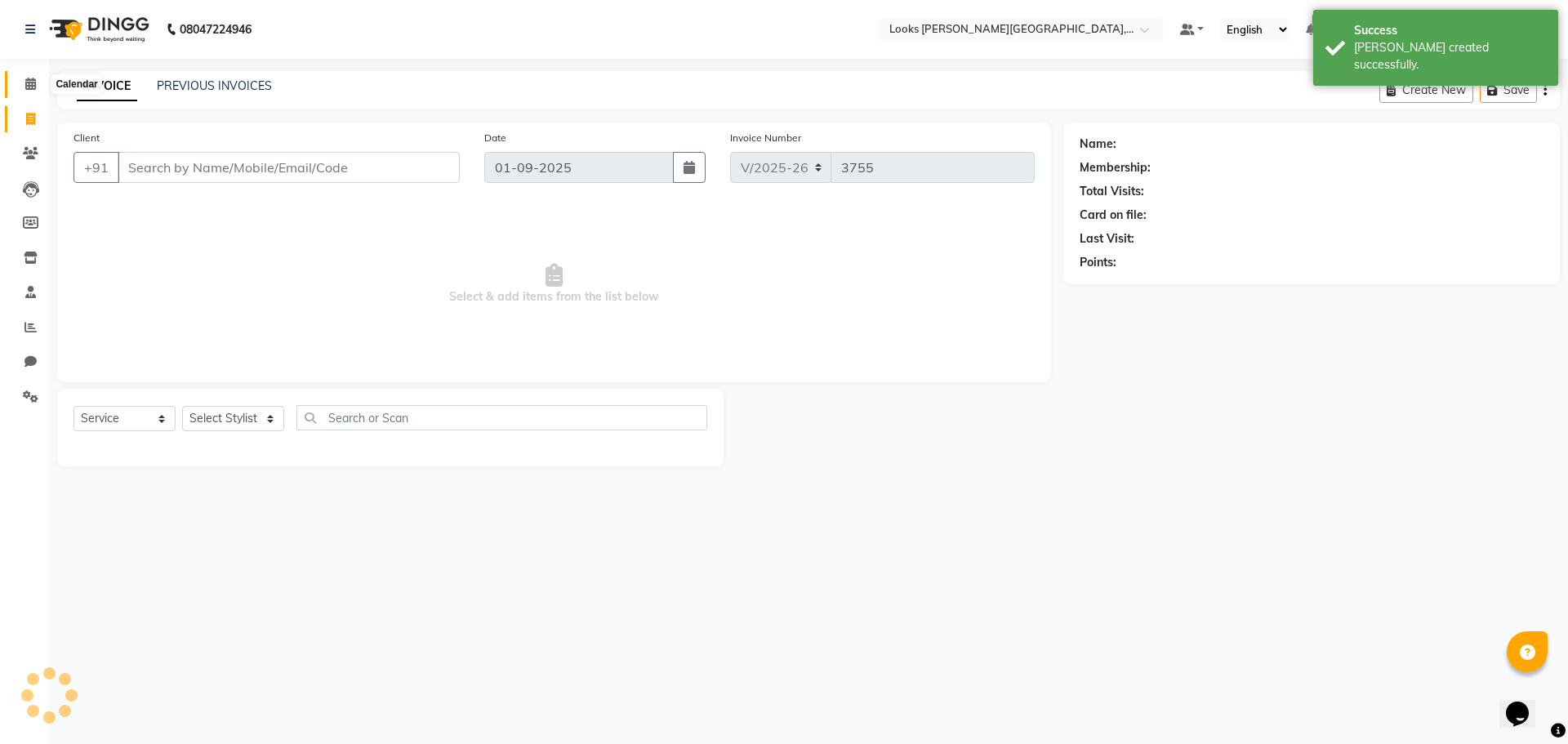
click at [28, 93] on span at bounding box center [30, 84] width 29 height 19
